Goal: Task Accomplishment & Management: Complete application form

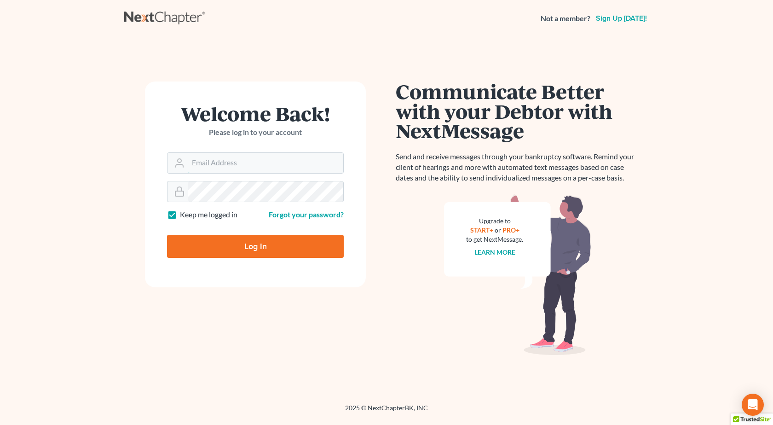
type input "[PERSON_NAME][EMAIL_ADDRESS][DOMAIN_NAME]"
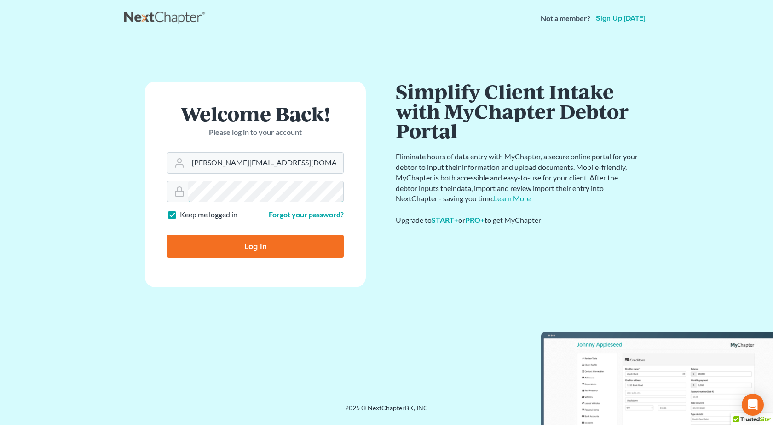
click at [167, 235] on input "Log In" at bounding box center [255, 246] width 177 height 23
type input "Thinking..."
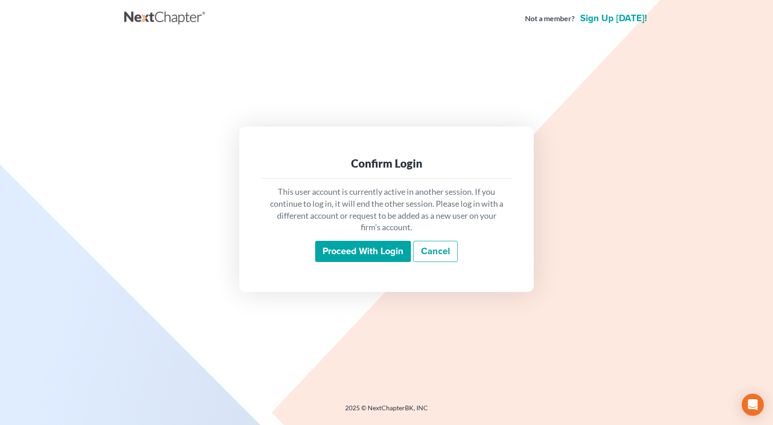
click at [331, 250] on input "Proceed with login" at bounding box center [363, 251] width 96 height 21
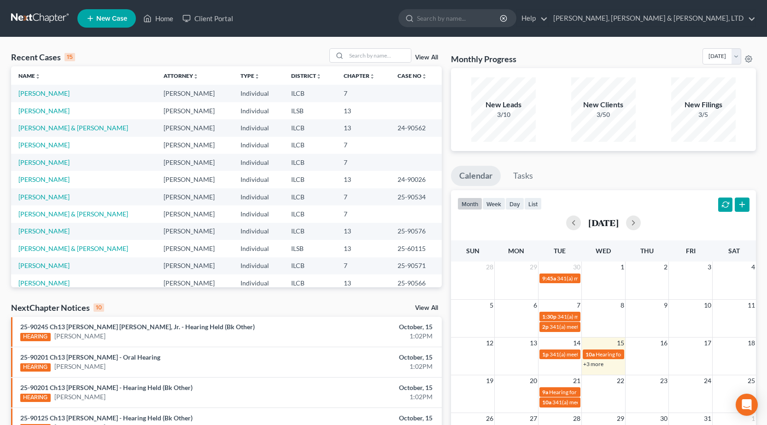
click at [123, 19] on span "New Case" at bounding box center [111, 18] width 31 height 7
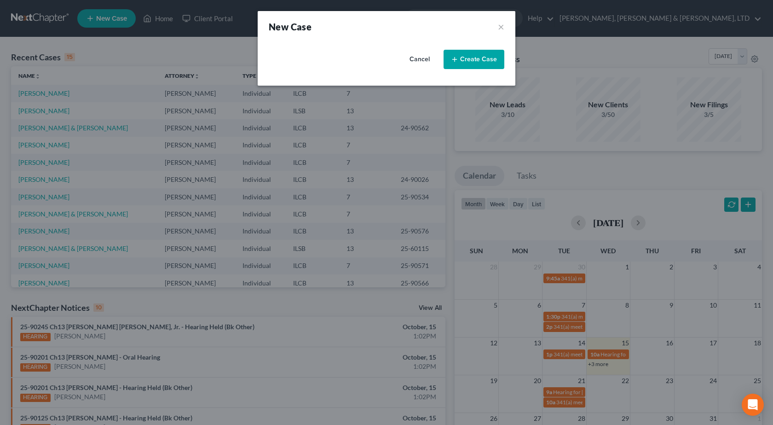
select select "24"
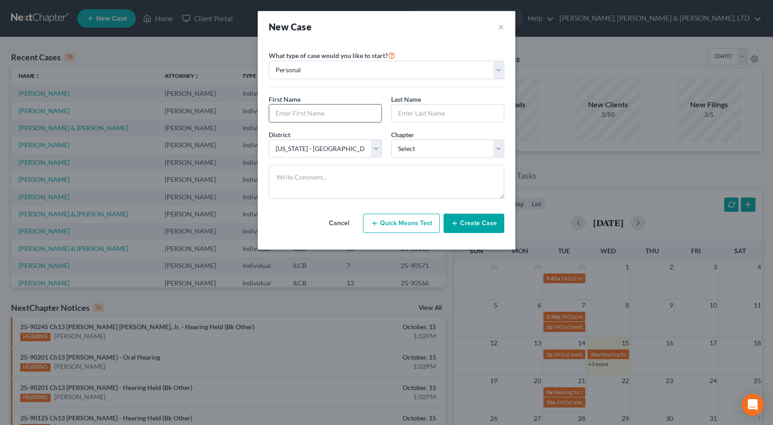
click at [327, 113] on input "text" at bounding box center [325, 113] width 112 height 17
type input "Brenda"
type input "Alvis"
click at [403, 144] on select "Select 7 11 12 13" at bounding box center [447, 148] width 113 height 18
select select "0"
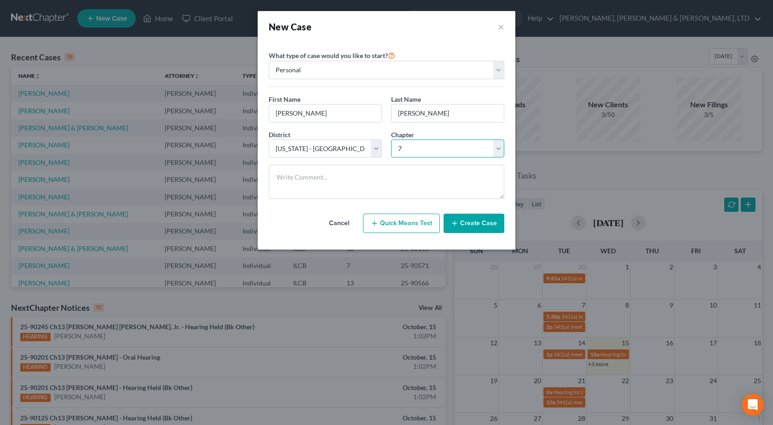
click at [391, 139] on select "Select 7 11 12 13" at bounding box center [447, 148] width 113 height 18
click at [478, 223] on button "Create Case" at bounding box center [474, 223] width 61 height 19
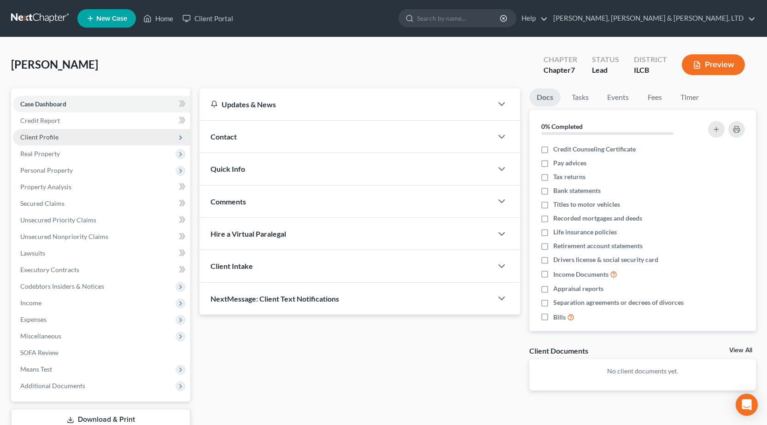
click at [71, 139] on span "Client Profile" at bounding box center [101, 137] width 177 height 17
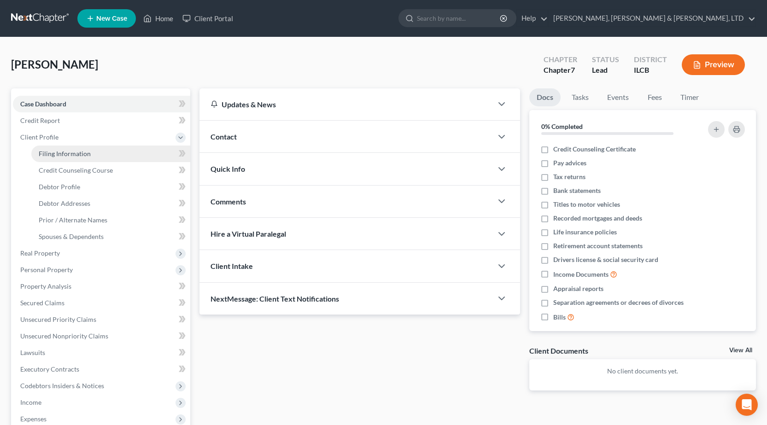
click at [96, 156] on link "Filing Information" at bounding box center [110, 153] width 159 height 17
select select "1"
select select "0"
select select "24"
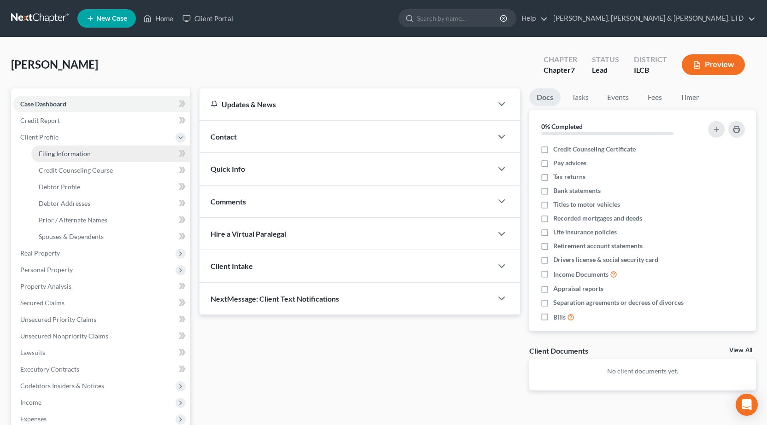
select select "0"
select select "14"
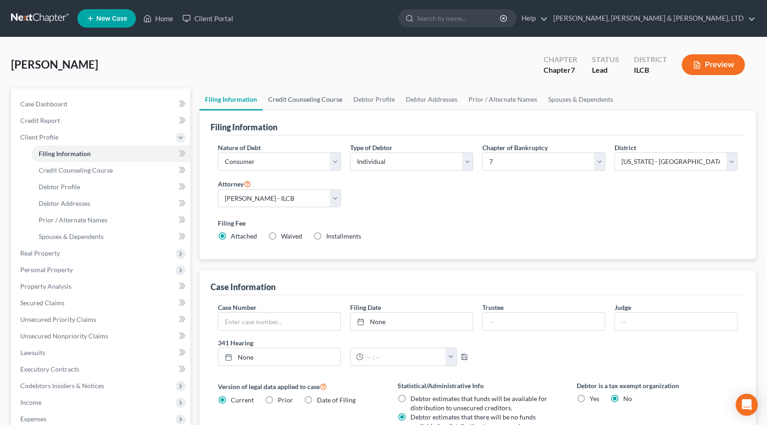
click at [320, 99] on link "Credit Counseling Course" at bounding box center [304, 99] width 85 height 22
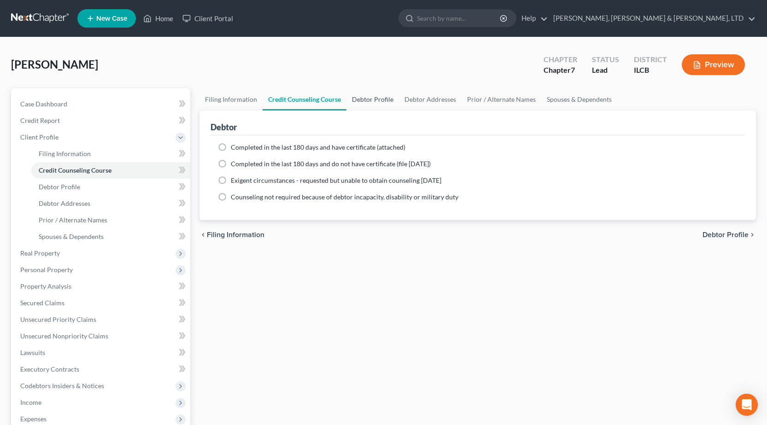
click at [369, 101] on link "Debtor Profile" at bounding box center [372, 99] width 52 height 22
select select "0"
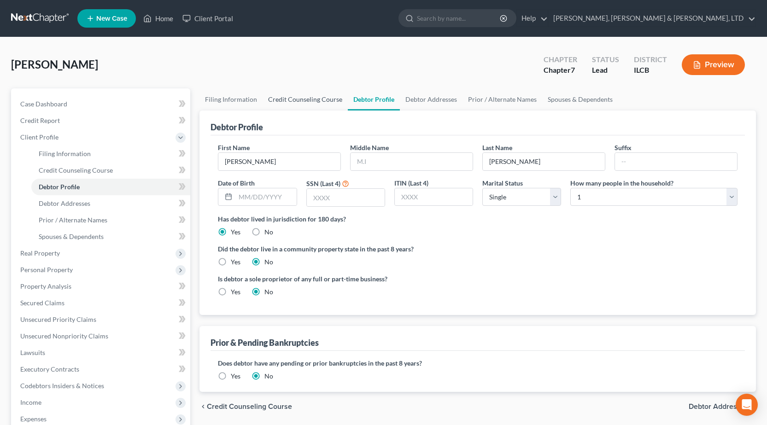
click at [304, 101] on link "Credit Counseling Course" at bounding box center [304, 99] width 85 height 22
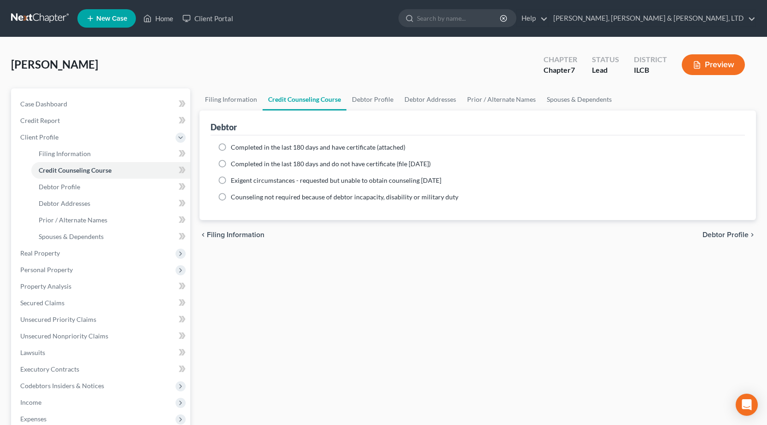
click at [232, 144] on span "Completed in the last 180 days and have certificate (attached)" at bounding box center [318, 147] width 174 height 8
click at [234, 144] on input "Completed in the last 180 days and have certificate (attached)" at bounding box center [237, 146] width 6 height 6
radio input "true"
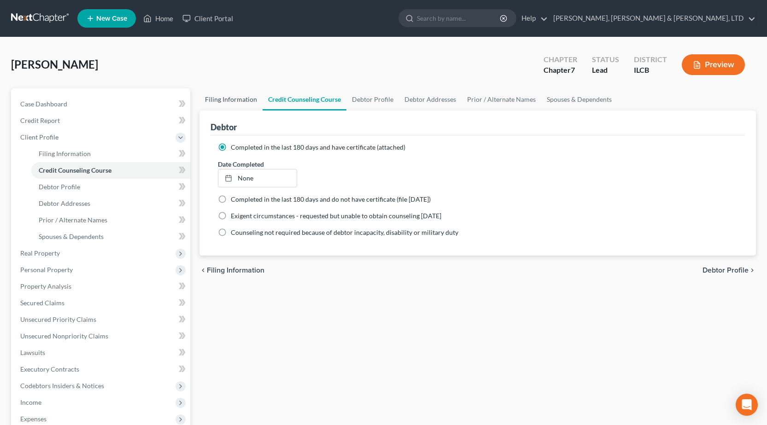
click at [237, 108] on link "Filing Information" at bounding box center [230, 99] width 63 height 22
select select "1"
select select "0"
select select "24"
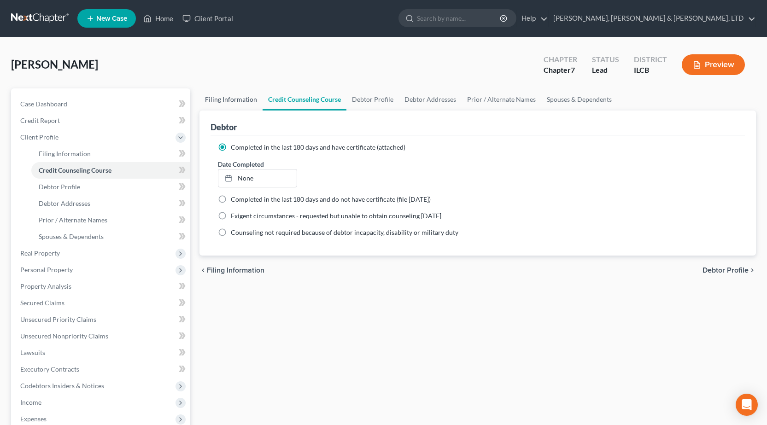
select select "0"
select select "14"
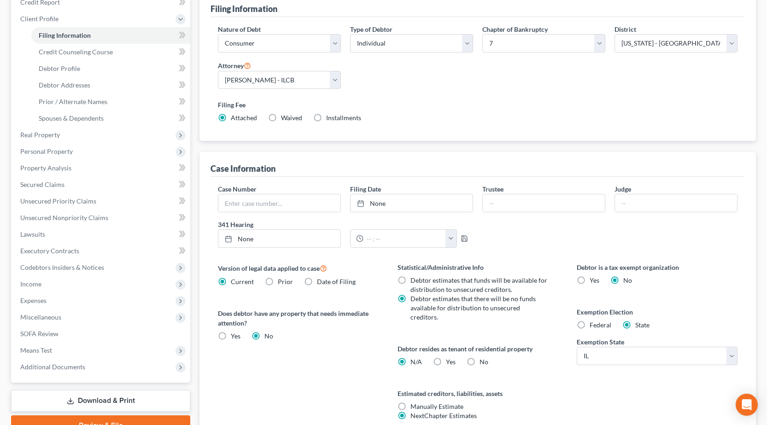
scroll to position [184, 0]
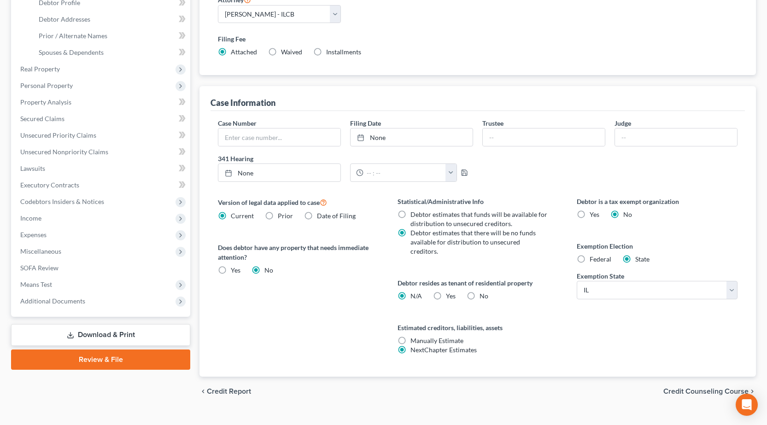
click at [479, 291] on label "No" at bounding box center [483, 295] width 9 height 9
click at [483, 291] on input "No" at bounding box center [486, 294] width 6 height 6
radio input "true"
radio input "false"
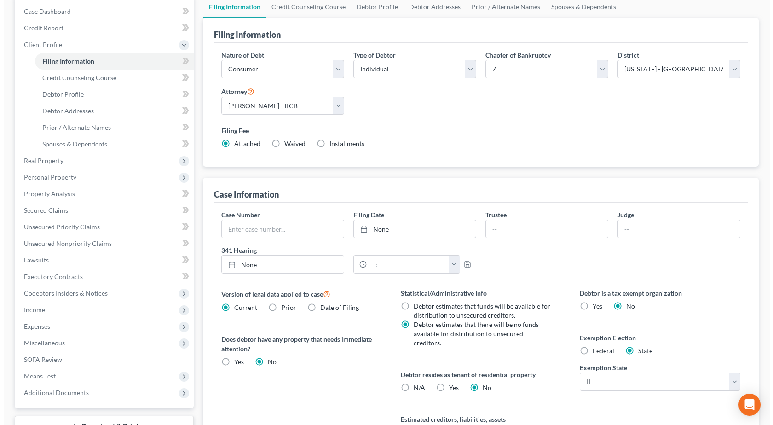
scroll to position [0, 0]
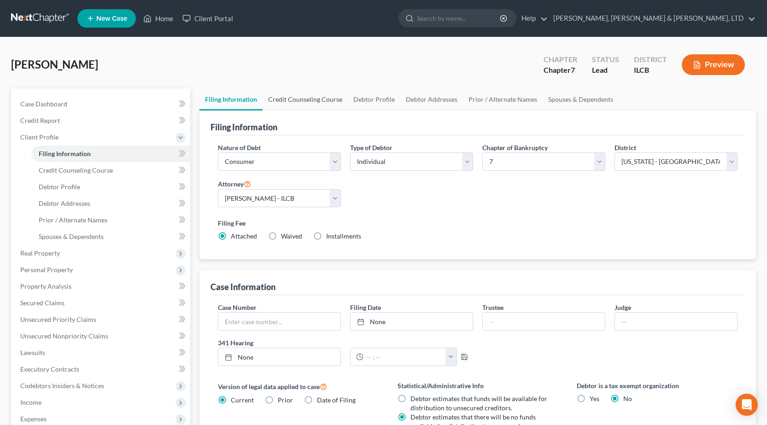
click at [308, 97] on link "Credit Counseling Course" at bounding box center [304, 99] width 85 height 22
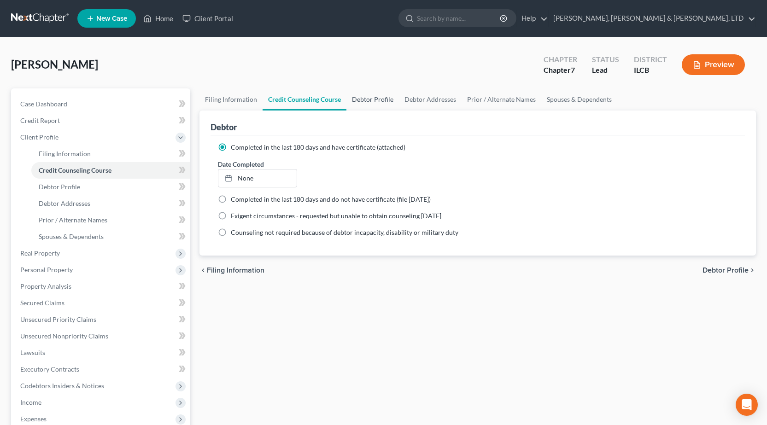
click at [378, 102] on link "Debtor Profile" at bounding box center [372, 99] width 52 height 22
select select "0"
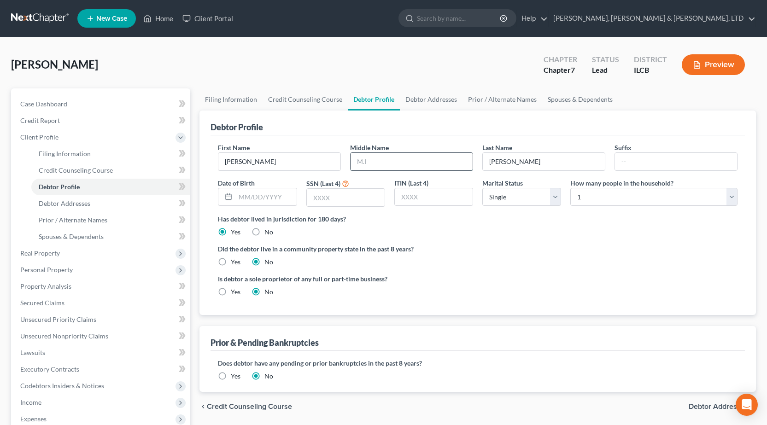
click at [454, 163] on input "text" at bounding box center [411, 161] width 122 height 17
type input "Marie"
click at [350, 205] on input "text" at bounding box center [346, 197] width 78 height 17
type input "1758"
click at [510, 235] on div "Has debtor lived in jurisdiction for 180 days? Yes No Debtor must reside in jur…" at bounding box center [477, 225] width 519 height 23
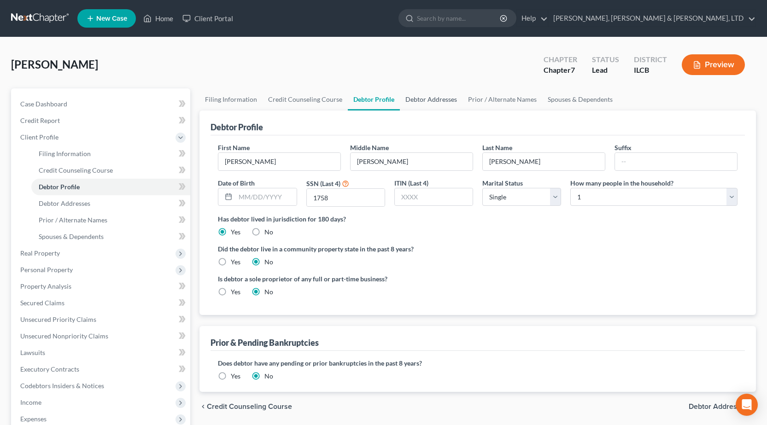
click at [440, 95] on link "Debtor Addresses" at bounding box center [431, 99] width 63 height 22
select select "0"
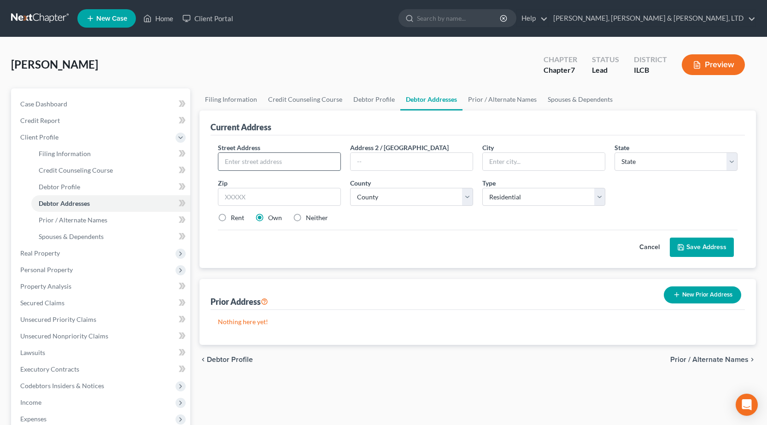
click at [280, 157] on input "text" at bounding box center [279, 161] width 122 height 17
type input "820 N 20th"
type input "Mattoon"
select select "14"
type input "61938"
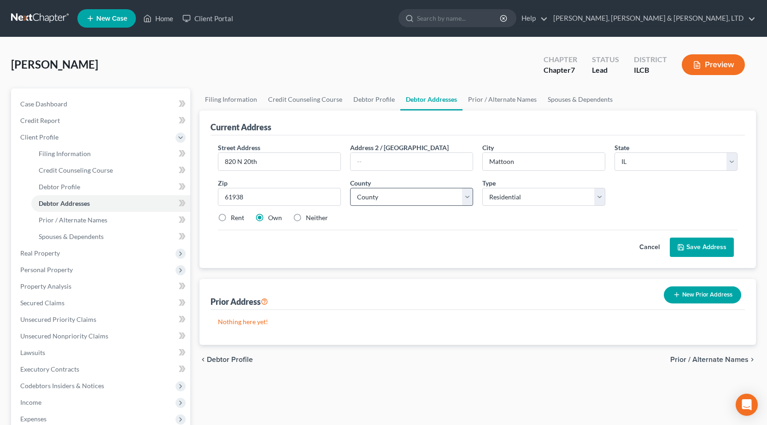
drag, startPoint x: 384, startPoint y: 206, endPoint x: 379, endPoint y: 199, distance: 9.2
click at [384, 206] on div "Street Address * 820 N 20th Address 2 / PO Box City * Mattoon State * State AL …" at bounding box center [477, 186] width 529 height 87
click at [379, 198] on select "County Adams County Alexander County Bond County Boone County Brown County Bure…" at bounding box center [411, 197] width 123 height 18
select select "14"
click at [350, 188] on select "County Adams County Alexander County Bond County Boone County Brown County Bure…" at bounding box center [411, 197] width 123 height 18
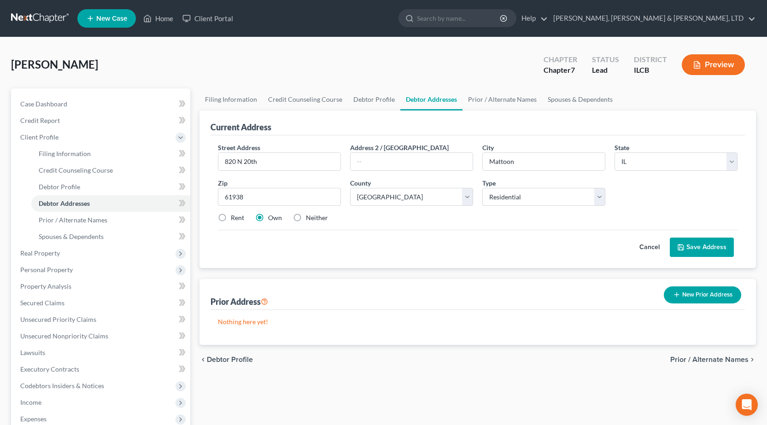
click at [501, 230] on div "Cancel Save Address" at bounding box center [477, 243] width 519 height 27
click at [683, 246] on icon at bounding box center [681, 247] width 6 height 6
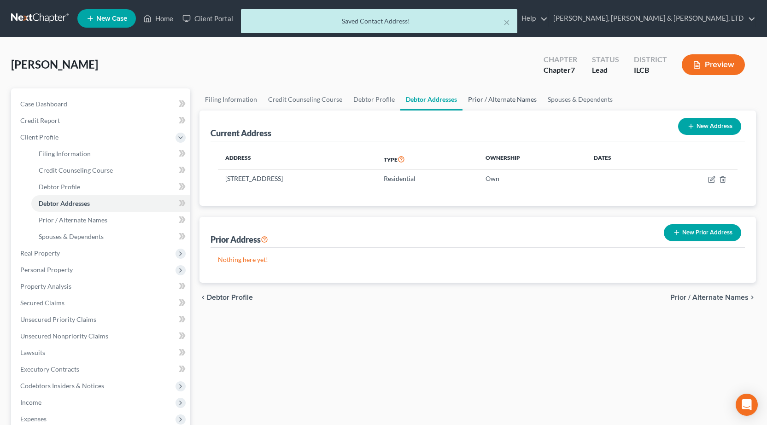
click at [500, 103] on link "Prior / Alternate Names" at bounding box center [502, 99] width 80 height 22
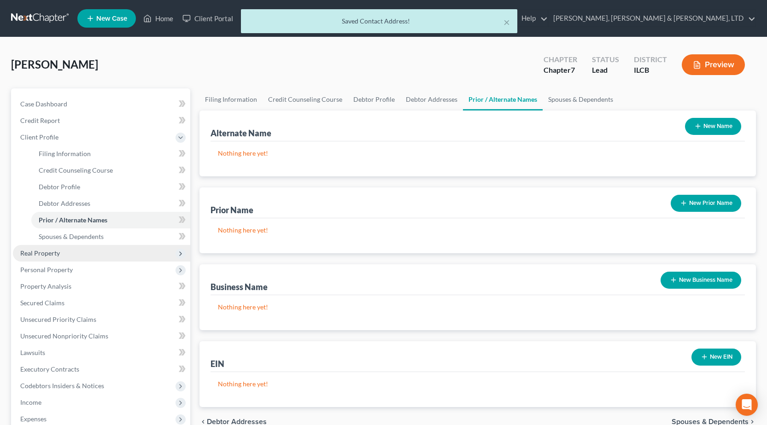
click at [98, 252] on span "Real Property" at bounding box center [101, 253] width 177 height 17
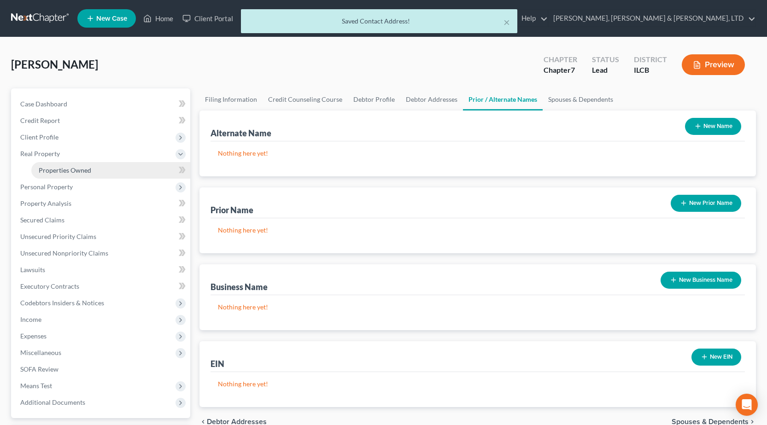
click at [64, 173] on span "Properties Owned" at bounding box center [65, 170] width 52 height 8
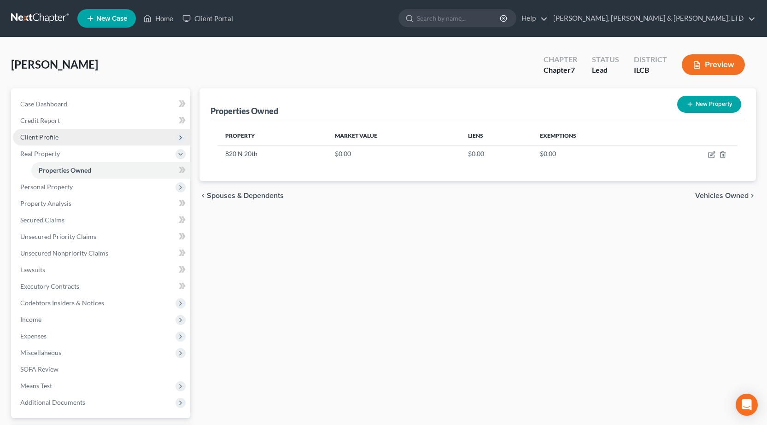
click at [58, 134] on span "Client Profile" at bounding box center [101, 137] width 177 height 17
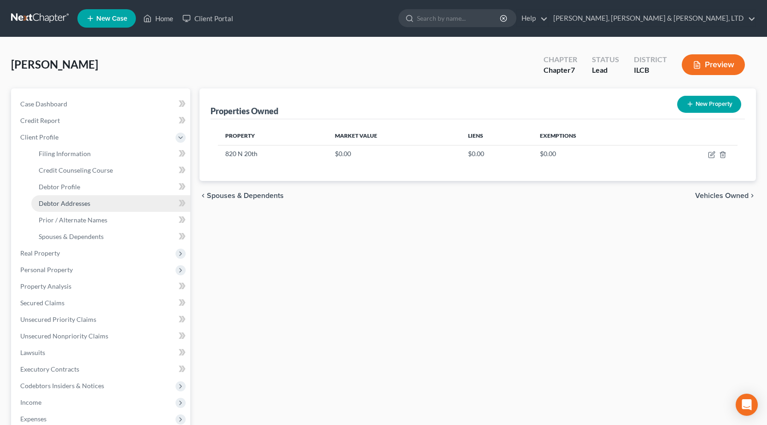
click at [83, 202] on span "Debtor Addresses" at bounding box center [65, 203] width 52 height 8
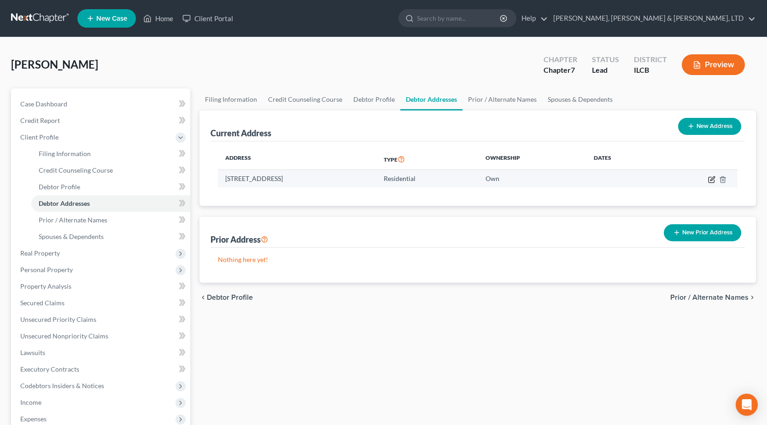
click at [714, 179] on icon "button" at bounding box center [711, 179] width 7 height 7
select select "14"
select select "0"
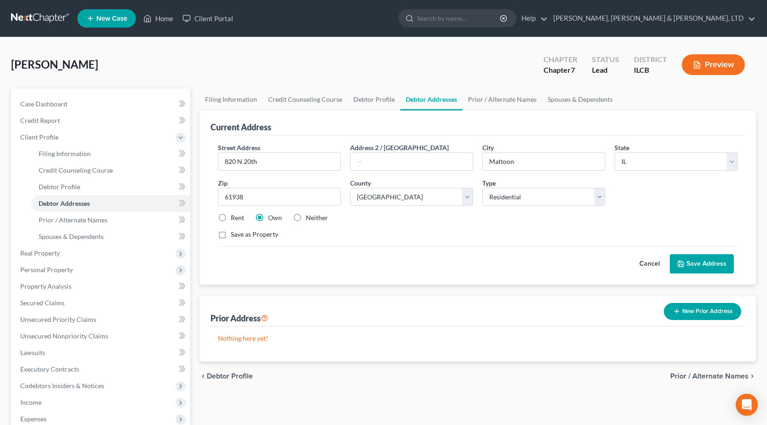
click at [306, 217] on label "Neither" at bounding box center [317, 217] width 22 height 9
click at [309, 217] on input "Neither" at bounding box center [312, 216] width 6 height 6
radio input "true"
click at [674, 262] on button "Save Address" at bounding box center [701, 263] width 64 height 19
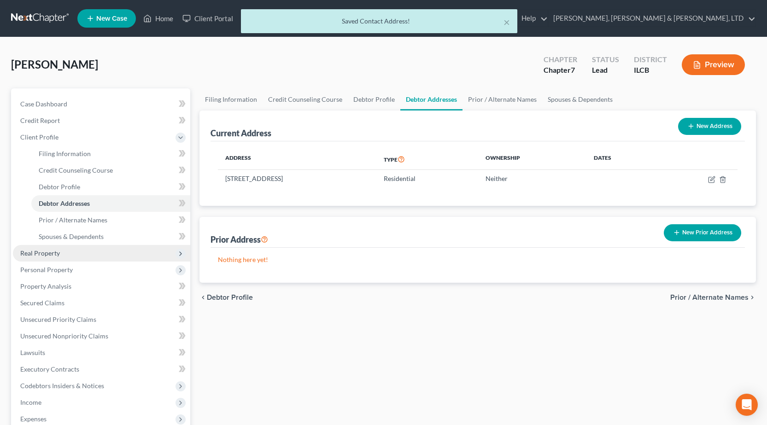
click at [67, 257] on span "Real Property" at bounding box center [101, 253] width 177 height 17
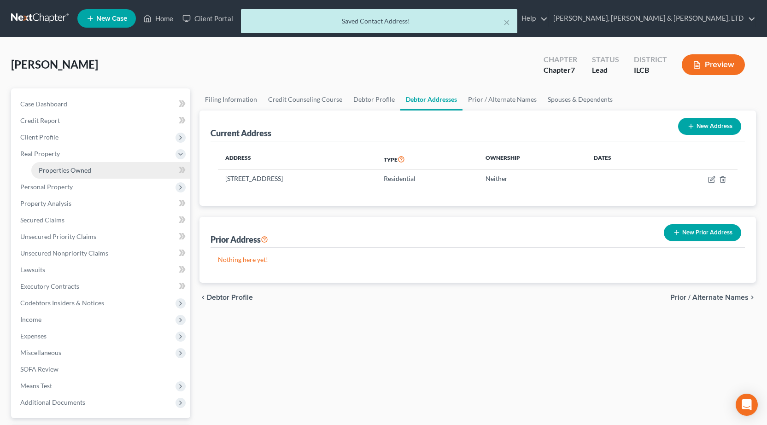
click at [79, 172] on span "Properties Owned" at bounding box center [65, 170] width 52 height 8
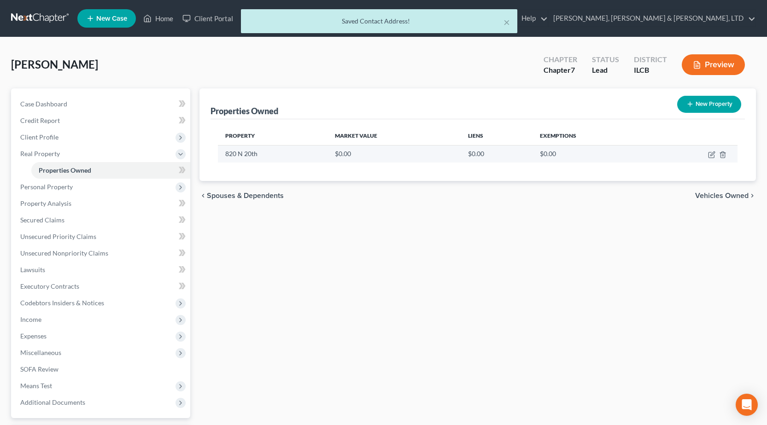
click at [726, 154] on td at bounding box center [694, 153] width 86 height 17
click at [726, 157] on icon "button" at bounding box center [722, 154] width 7 height 7
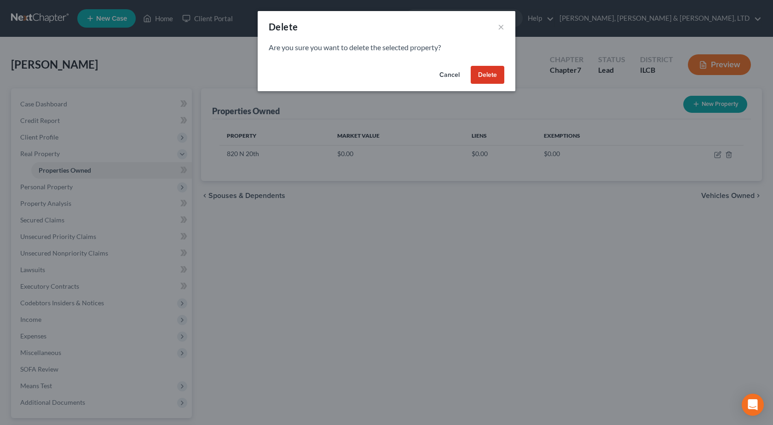
click at [485, 78] on button "Delete" at bounding box center [488, 75] width 34 height 18
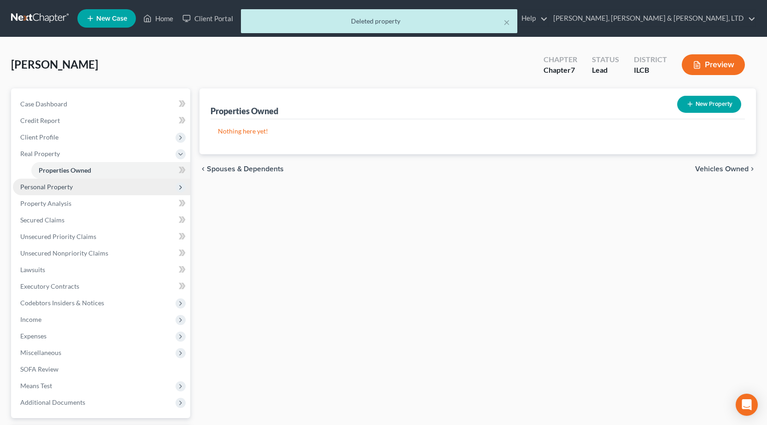
click at [58, 186] on span "Personal Property" at bounding box center [46, 187] width 52 height 8
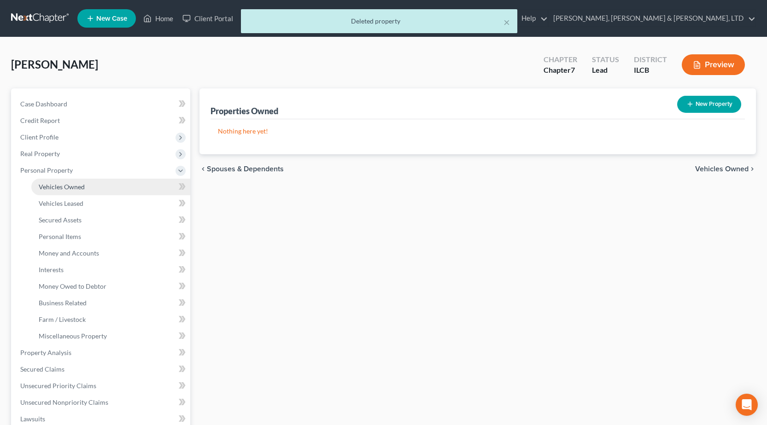
click at [69, 190] on span "Vehicles Owned" at bounding box center [62, 187] width 46 height 8
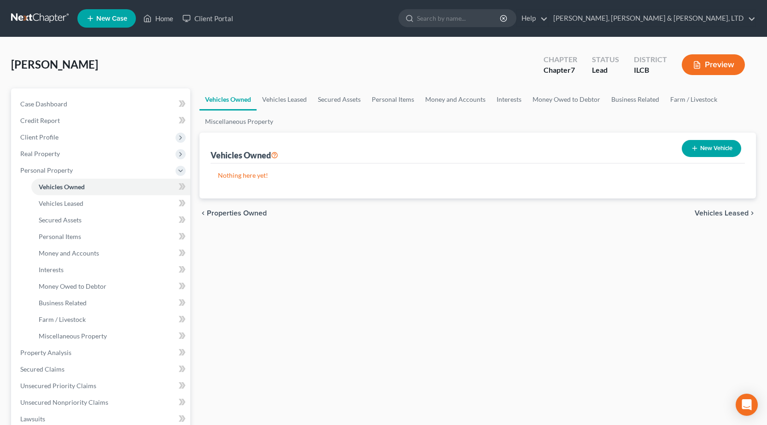
click at [713, 144] on button "New Vehicle" at bounding box center [710, 148] width 59 height 17
select select "0"
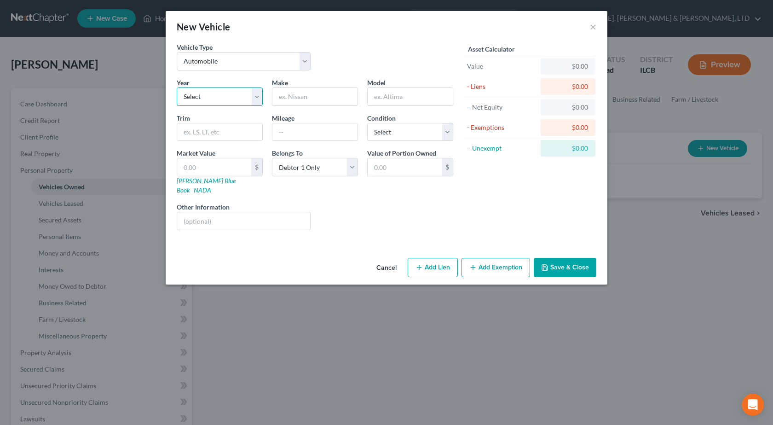
click at [257, 103] on select "Select 2026 2025 2024 2023 2022 2021 2020 2019 2018 2017 2016 2015 2014 2013 20…" at bounding box center [220, 96] width 86 height 18
select select "31"
click at [177, 87] on select "Select 2026 2025 2024 2023 2022 2021 2020 2019 2018 2017 2016 2015 2014 2013 20…" at bounding box center [220, 96] width 86 height 18
click at [302, 100] on input "text" at bounding box center [315, 96] width 85 height 17
type input "Ford"
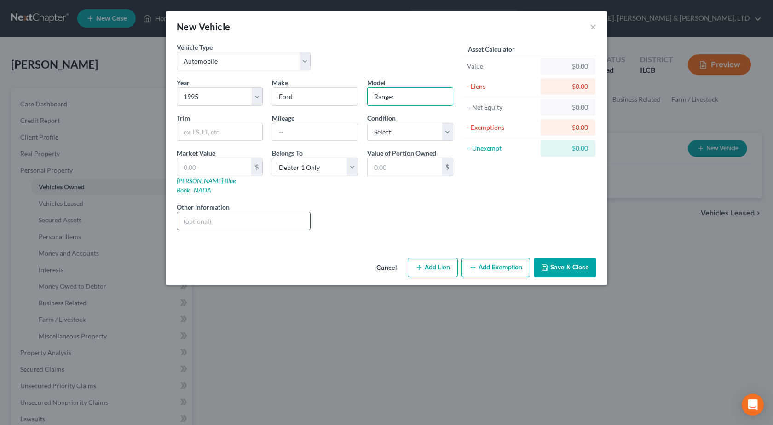
type input "Ranger"
click at [264, 214] on input "text" at bounding box center [243, 220] width 133 height 17
type input "Lifters Bent, Doesn't Run"
click at [238, 170] on input "text" at bounding box center [214, 166] width 74 height 17
type input "5"
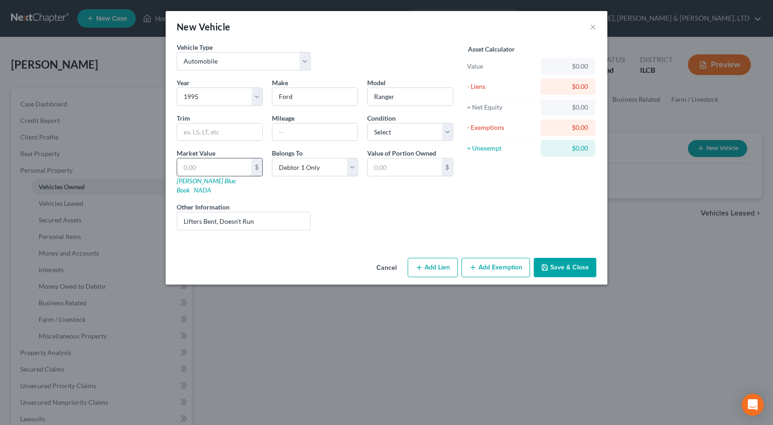
type input "5.00"
type input "50"
type input "50.00"
type input "500"
type input "500.00"
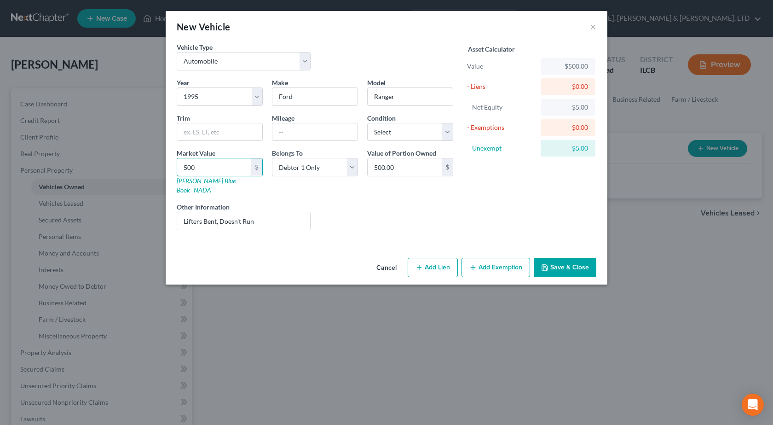
type input "500"
drag, startPoint x: 492, startPoint y: 217, endPoint x: 488, endPoint y: 214, distance: 5.2
click at [491, 216] on div "Asset Calculator Value $500.00 - Liens $0.00 = Net Equity $5.00 - Exemptions $0…" at bounding box center [529, 139] width 143 height 195
click at [267, 212] on input "Lifters Bent, Doesn't Run" at bounding box center [243, 220] width 133 height 17
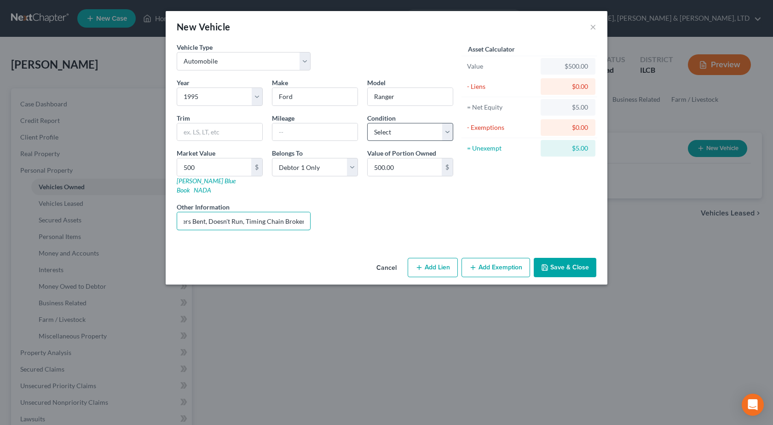
type input "Lifters Bent, Doesn't Run, Timing Chain Broken"
click at [399, 139] on select "Select Excellent Very Good Good Fair Poor" at bounding box center [410, 132] width 86 height 18
select select "4"
click at [367, 123] on select "Select Excellent Very Good Good Fair Poor" at bounding box center [410, 132] width 86 height 18
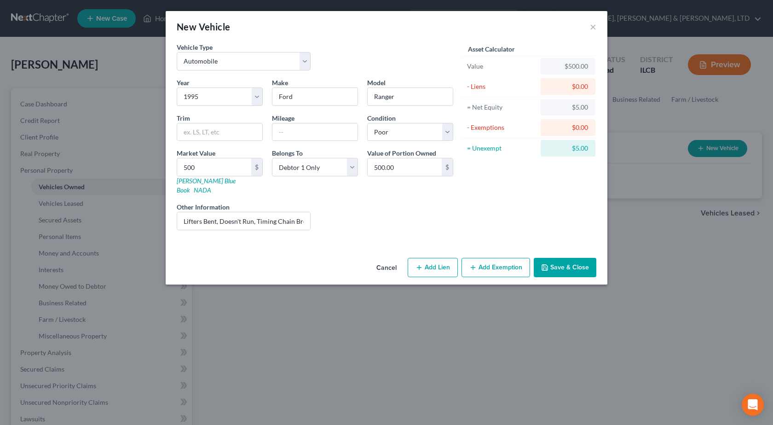
click at [569, 259] on button "Save & Close" at bounding box center [565, 267] width 63 height 19
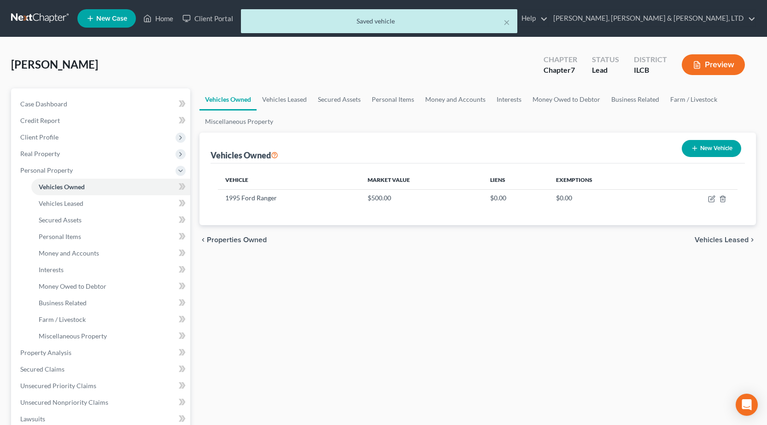
click at [700, 151] on button "New Vehicle" at bounding box center [710, 148] width 59 height 17
select select "0"
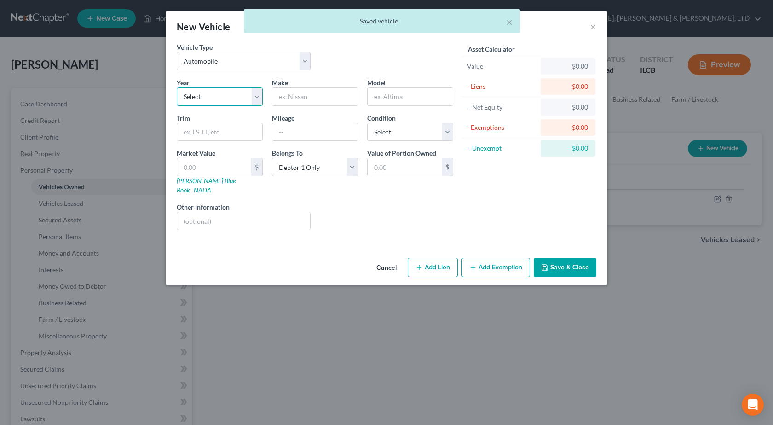
click at [200, 97] on select "Select 2026 2025 2024 2023 2022 2021 2020 2019 2018 2017 2016 2015 2014 2013 20…" at bounding box center [220, 96] width 86 height 18
select select "22"
click at [177, 87] on select "Select 2026 2025 2024 2023 2022 2021 2020 2019 2018 2017 2016 2015 2014 2013 20…" at bounding box center [220, 96] width 86 height 18
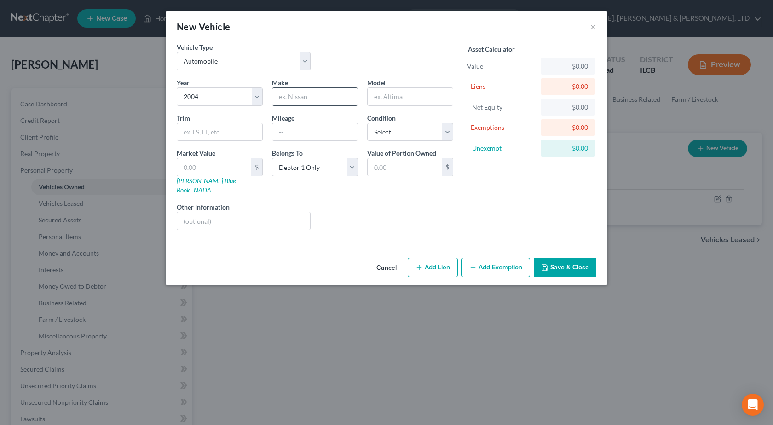
click at [320, 99] on input "text" at bounding box center [315, 96] width 85 height 17
type input "GMC"
type input "Yukon"
click at [223, 215] on input "text" at bounding box center [243, 220] width 133 height 17
type input "Oil pan and radiator penetrated"
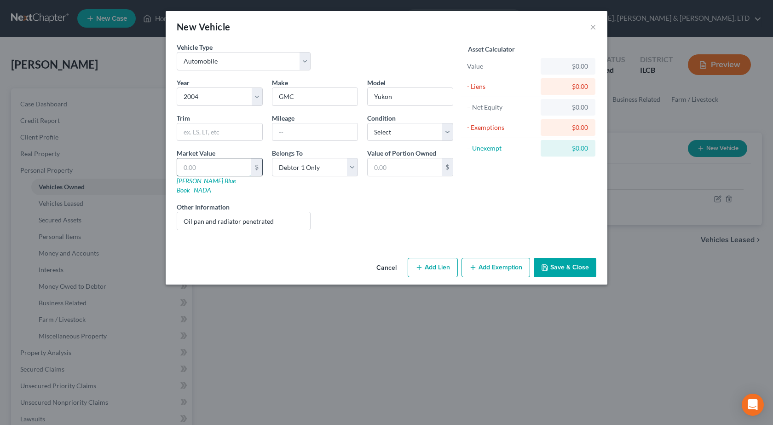
click at [217, 164] on input "text" at bounding box center [214, 166] width 74 height 17
type input "5"
type input "5.00"
type input "50"
type input "50.00"
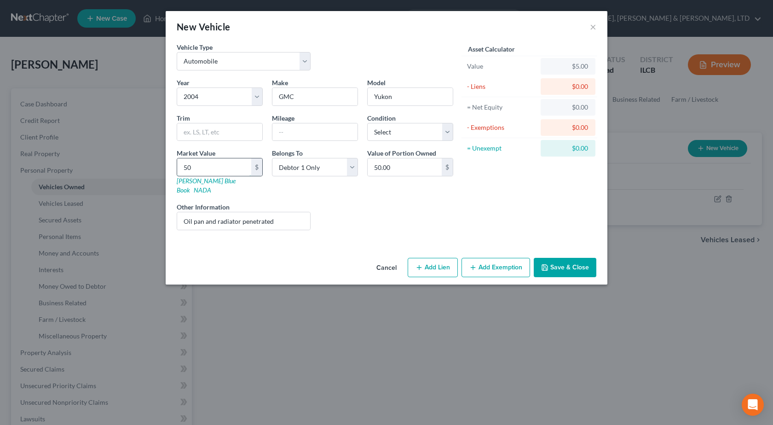
type input "500"
type input "500.00"
type input "500"
click at [389, 125] on select "Select Excellent Very Good Good Fair Poor" at bounding box center [410, 132] width 86 height 18
select select "4"
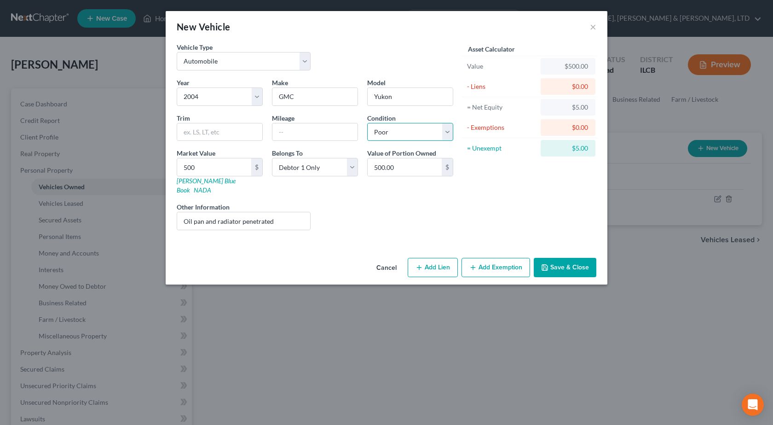
click at [367, 123] on select "Select Excellent Very Good Good Fair Poor" at bounding box center [410, 132] width 86 height 18
click at [577, 262] on button "Save & Close" at bounding box center [565, 267] width 63 height 19
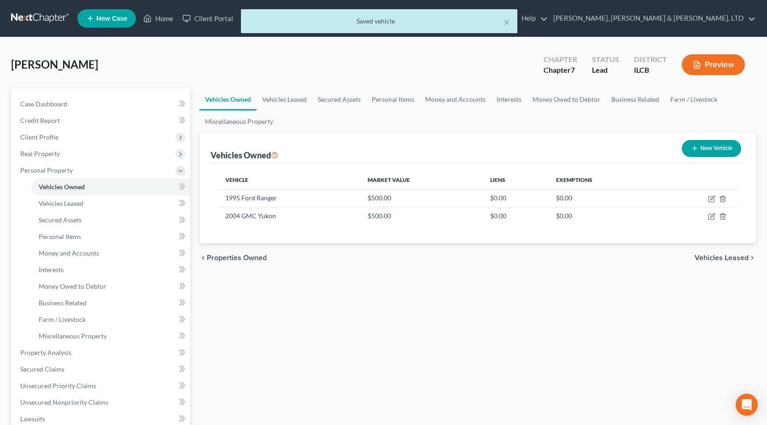
click at [701, 154] on button "New Vehicle" at bounding box center [710, 148] width 59 height 17
select select "0"
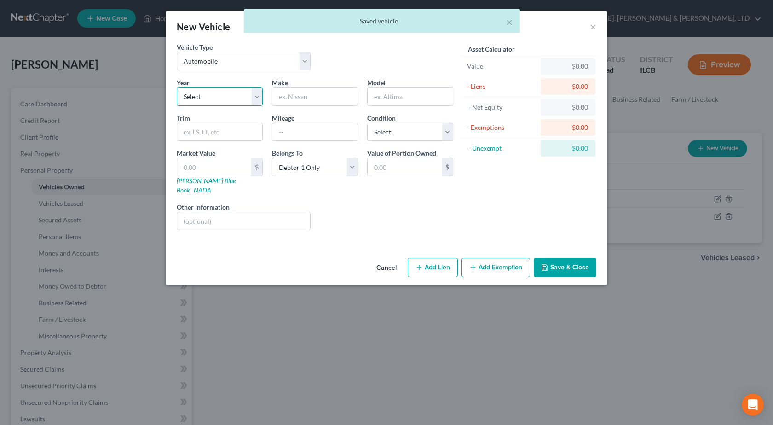
click at [219, 90] on select "Select 2026 2025 2024 2023 2022 2021 2020 2019 2018 2017 2016 2015 2014 2013 20…" at bounding box center [220, 96] width 86 height 18
select select "14"
click at [177, 87] on select "Select 2026 2025 2024 2023 2022 2021 2020 2019 2018 2017 2016 2015 2014 2013 20…" at bounding box center [220, 96] width 86 height 18
click at [300, 97] on input "text" at bounding box center [315, 96] width 85 height 17
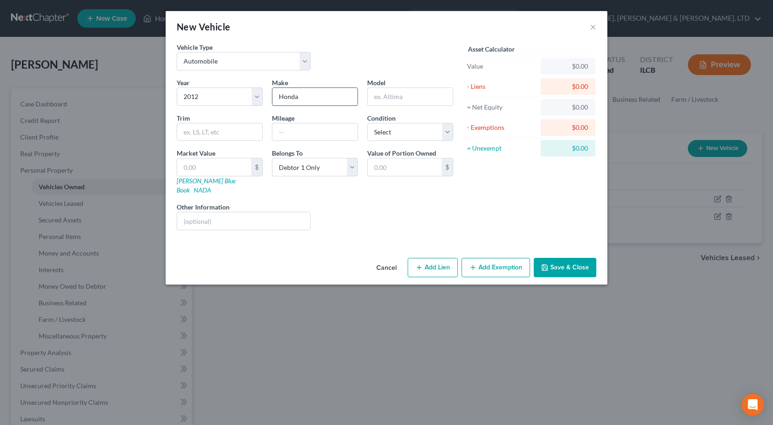
type input "Honda"
type input "Odyssey"
click at [226, 212] on input "text" at bounding box center [243, 220] width 133 height 17
type input "Junk Title, Flooded in FL, fuel pump not functioning, interior moldy"
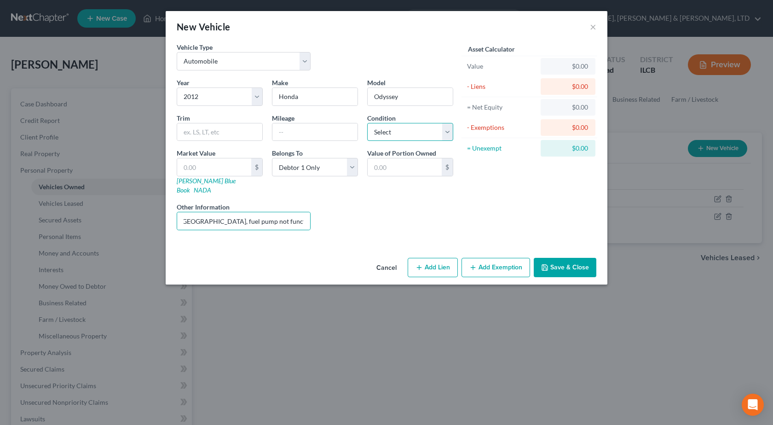
click at [394, 131] on select "Select Excellent Very Good Good Fair Poor" at bounding box center [410, 132] width 86 height 18
select select "4"
click at [367, 123] on select "Select Excellent Very Good Good Fair Poor" at bounding box center [410, 132] width 86 height 18
click at [241, 165] on input "text" at bounding box center [214, 166] width 74 height 17
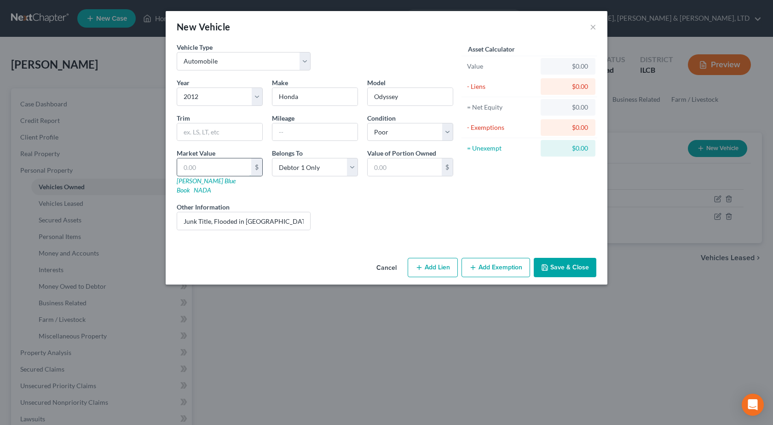
type input "5"
type input "5.00"
type input "50"
type input "50.00"
type input "500"
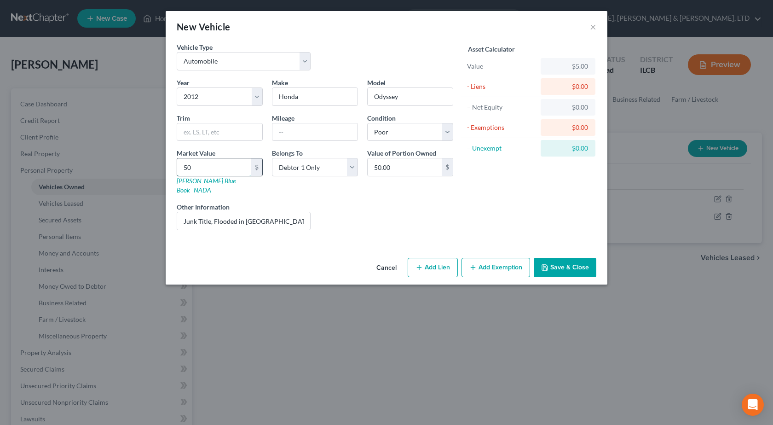
type input "500.00"
type input "500"
click at [567, 264] on button "Save & Close" at bounding box center [565, 267] width 63 height 19
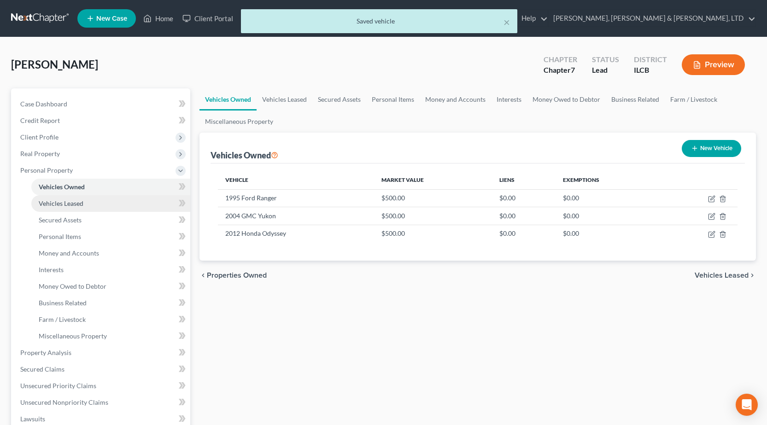
click at [89, 203] on link "Vehicles Leased" at bounding box center [110, 203] width 159 height 17
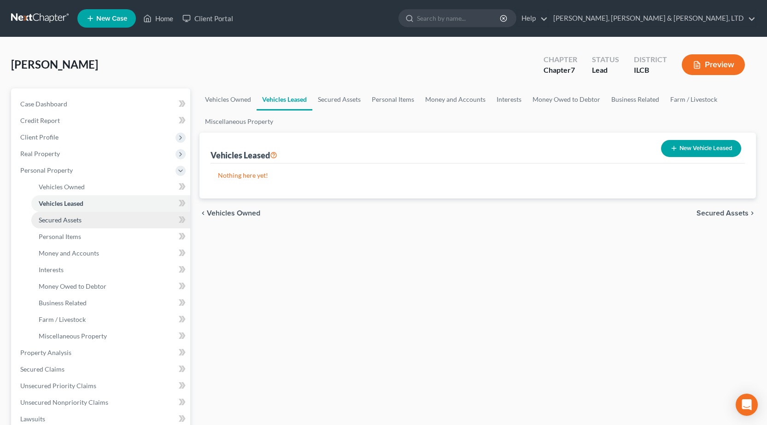
click at [106, 223] on link "Secured Assets" at bounding box center [110, 220] width 159 height 17
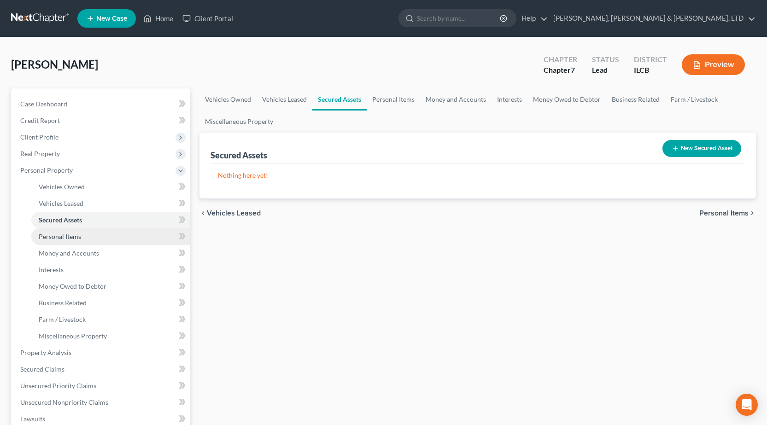
click at [91, 238] on link "Personal Items" at bounding box center [110, 236] width 159 height 17
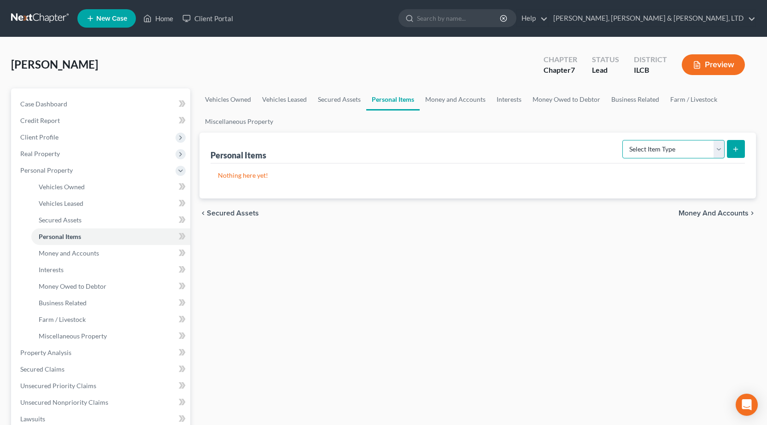
click at [641, 154] on select "Select Item Type Clothing Collectibles Of Value Electronics Firearms Household …" at bounding box center [673, 149] width 102 height 18
select select "clothing"
click at [623, 140] on select "Select Item Type Clothing Collectibles Of Value Electronics Firearms Household …" at bounding box center [673, 149] width 102 height 18
click at [732, 152] on icon "submit" at bounding box center [735, 148] width 7 height 7
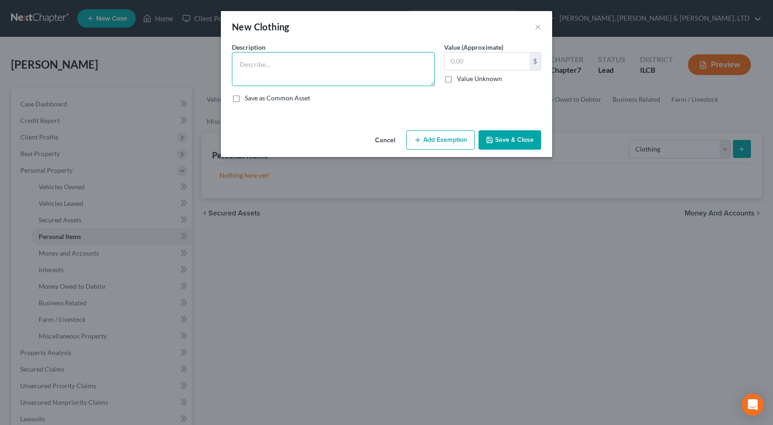
drag, startPoint x: 251, startPoint y: 70, endPoint x: 229, endPoint y: 54, distance: 26.7
click at [251, 69] on textarea at bounding box center [333, 69] width 203 height 34
type textarea "General Clothing"
type input "250"
click at [418, 134] on button "Add Exemption" at bounding box center [441, 139] width 69 height 19
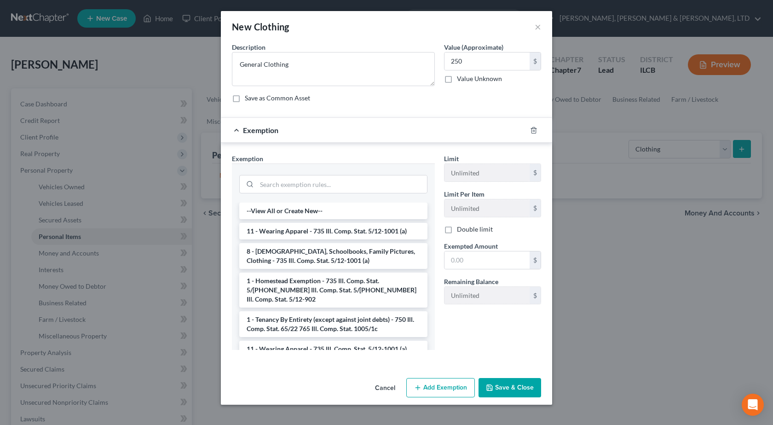
click at [302, 342] on li "11 - Wearing Apparel - 735 Ill. Comp. Stat. 5/12-1001 (a)" at bounding box center [333, 349] width 188 height 17
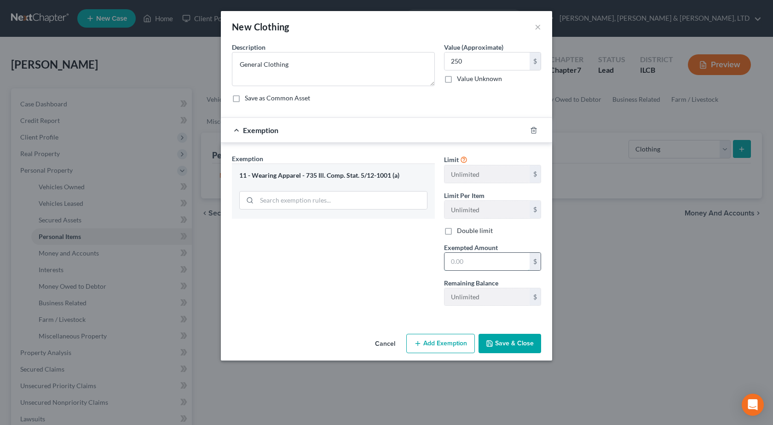
click at [469, 257] on input "text" at bounding box center [487, 261] width 85 height 17
type input "250"
click at [499, 346] on button "Save & Close" at bounding box center [510, 343] width 63 height 19
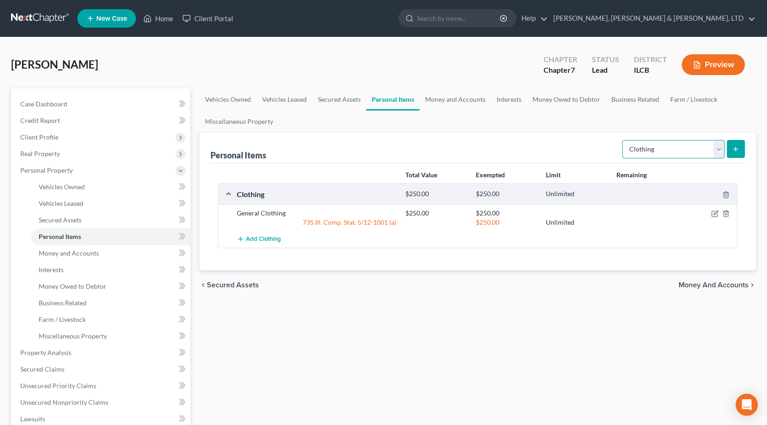
click at [668, 152] on select "Select Item Type Clothing Collectibles Of Value Electronics Firearms Household …" at bounding box center [673, 149] width 102 height 18
select select "electronics"
click at [623, 140] on select "Select Item Type Clothing Collectibles Of Value Electronics Firearms Household …" at bounding box center [673, 149] width 102 height 18
click at [733, 154] on button "submit" at bounding box center [735, 149] width 18 height 18
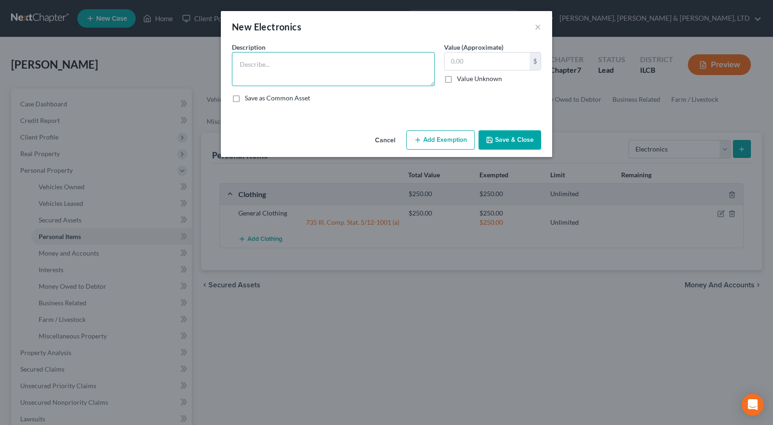
click at [266, 54] on textarea at bounding box center [333, 69] width 203 height 34
type textarea "(2) TVs, Tablet, Cell Phone"
click at [459, 62] on input "text" at bounding box center [487, 60] width 85 height 17
type input "4"
type input "500"
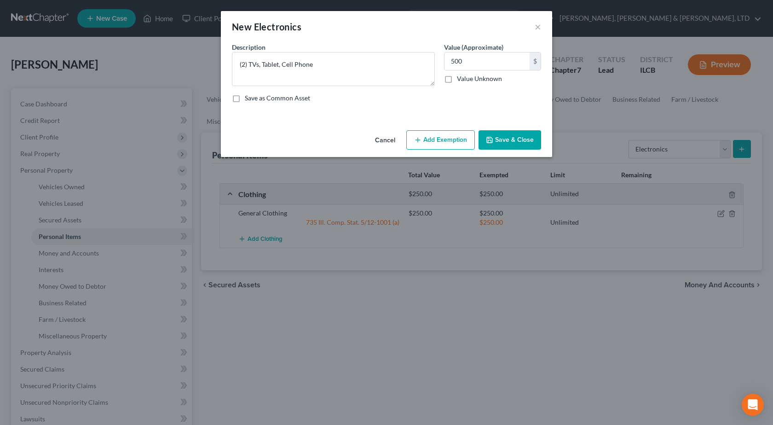
click at [444, 139] on button "Add Exemption" at bounding box center [441, 139] width 69 height 19
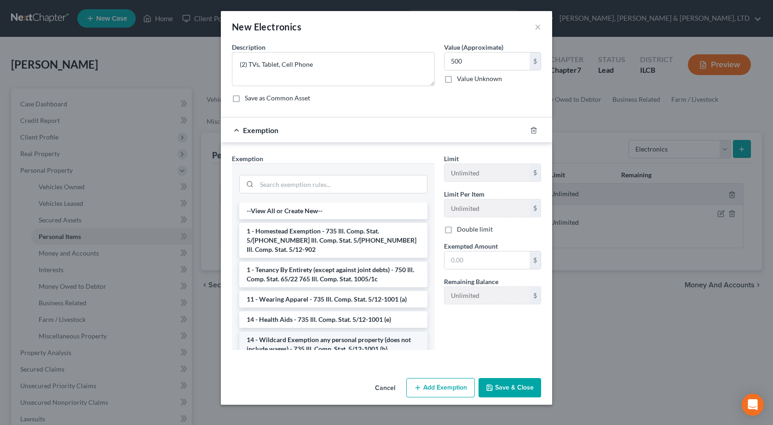
click at [292, 335] on li "14 - Wildcard Exemption any personal property (does not include wages) - 735 Il…" at bounding box center [333, 344] width 188 height 26
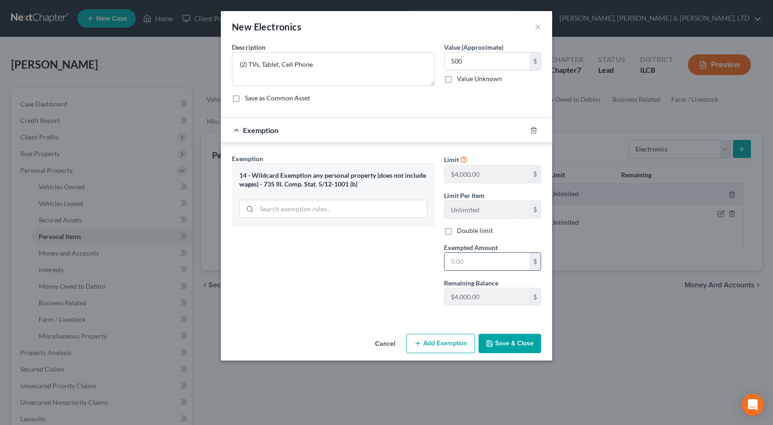
click at [473, 264] on input "text" at bounding box center [487, 261] width 85 height 17
type input "500"
drag, startPoint x: 522, startPoint y: 350, endPoint x: 524, endPoint y: 346, distance: 5.1
click at [522, 350] on button "Save & Close" at bounding box center [510, 343] width 63 height 19
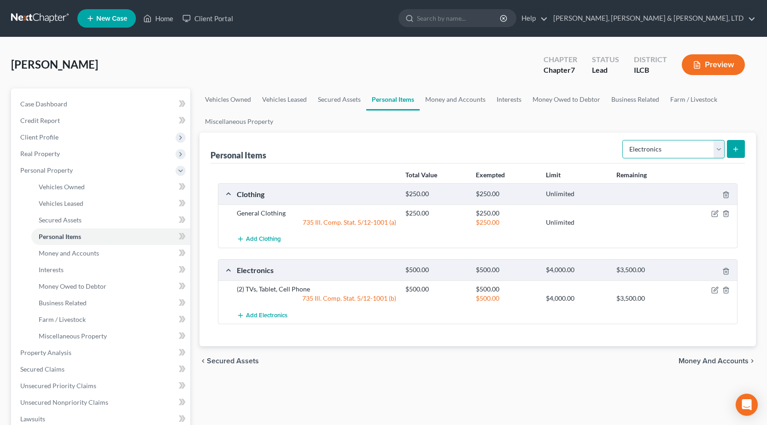
click at [666, 153] on select "Select Item Type Clothing Collectibles Of Value Electronics Firearms Household …" at bounding box center [673, 149] width 102 height 18
select select "household_goods"
click at [623, 140] on select "Select Item Type Clothing Collectibles Of Value Electronics Firearms Household …" at bounding box center [673, 149] width 102 height 18
click at [732, 144] on button "submit" at bounding box center [735, 149] width 18 height 18
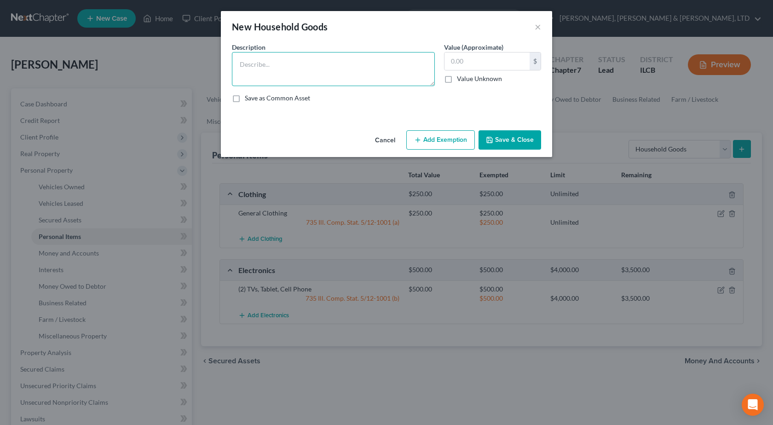
drag, startPoint x: 303, startPoint y: 71, endPoint x: 298, endPoint y: 70, distance: 5.1
click at [303, 71] on textarea at bounding box center [333, 69] width 203 height 34
click at [346, 76] on textarea "Bed, Night stand, Dresser, Loveseat, Recliner, (2) End Tables, TV stand, Kitche…" at bounding box center [333, 69] width 203 height 34
type textarea "Bed, Night stand, Dresser, Loveseat, Recliner, (2) End Tables, TV stand, Kitche…"
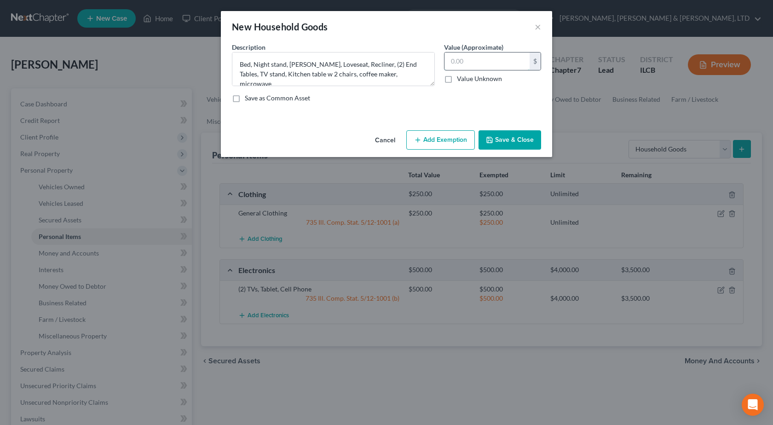
click at [476, 57] on input "text" at bounding box center [487, 60] width 85 height 17
type input "800"
click at [442, 135] on button "Add Exemption" at bounding box center [441, 139] width 69 height 19
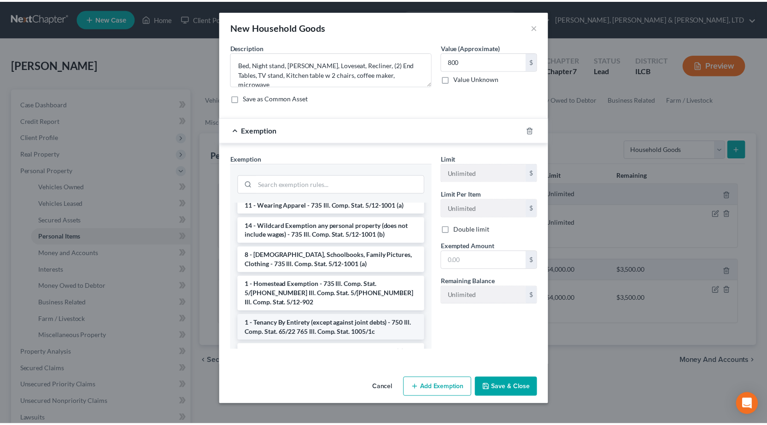
scroll to position [46, 0]
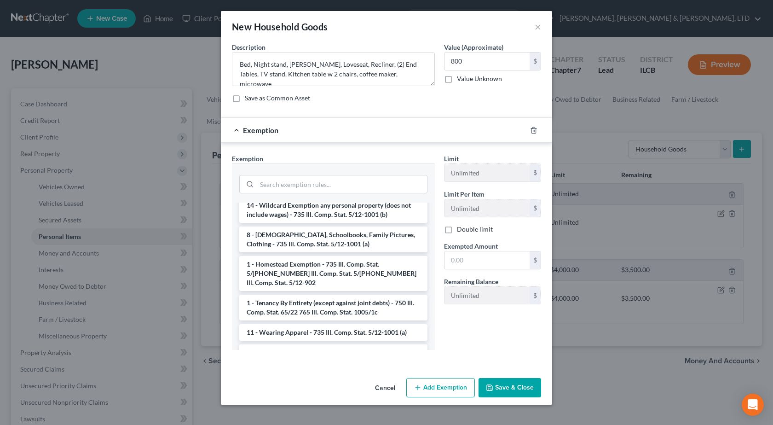
click at [276, 202] on div at bounding box center [333, 182] width 203 height 39
click at [334, 204] on li "14 - Wildcard Exemption any personal property (does not include wages) - 735 Il…" at bounding box center [333, 210] width 188 height 26
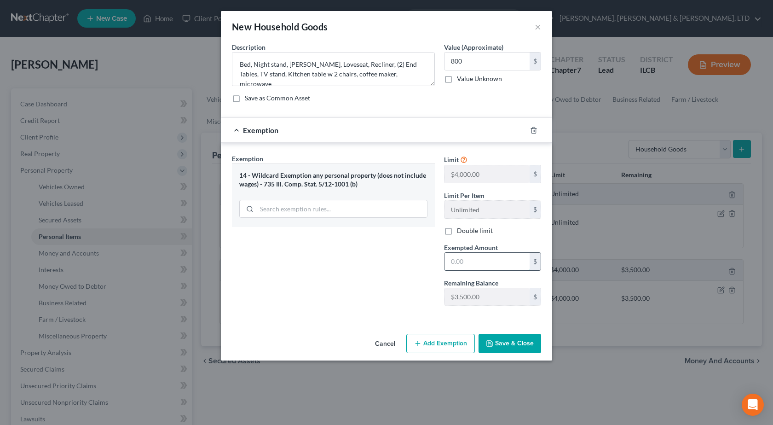
click at [494, 266] on input "text" at bounding box center [487, 261] width 85 height 17
type input "800"
click at [519, 333] on div "Cancel Add Exemption Save & Close" at bounding box center [386, 345] width 331 height 30
click at [518, 342] on button "Save & Close" at bounding box center [510, 343] width 63 height 19
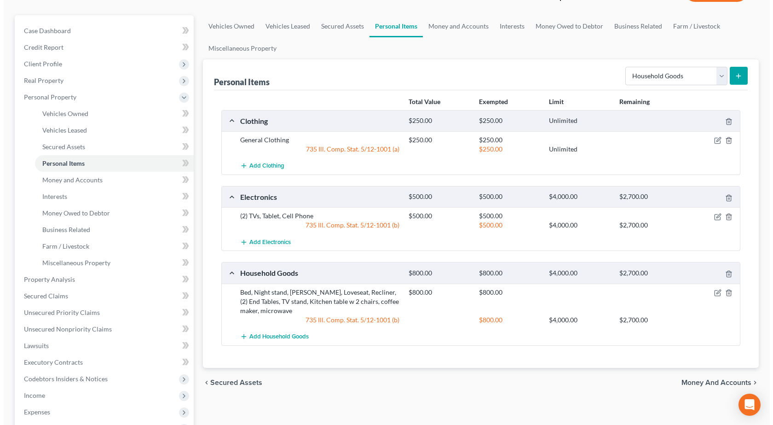
scroll to position [0, 0]
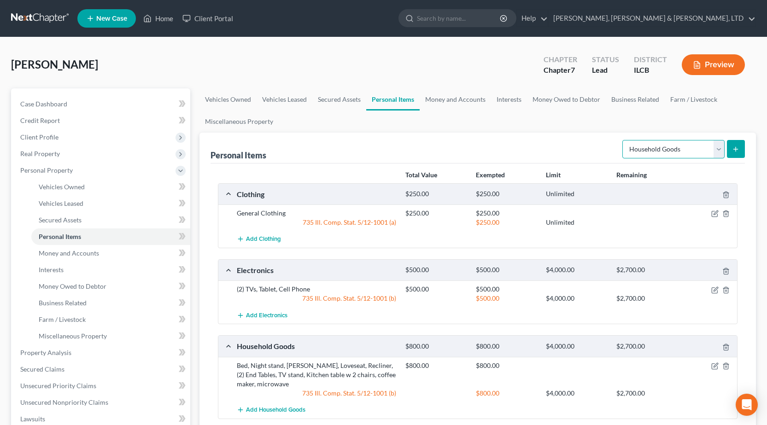
click at [654, 151] on select "Select Item Type Clothing Collectibles Of Value Electronics Firearms Household …" at bounding box center [673, 149] width 102 height 18
select select "jewelry"
click at [623, 140] on select "Select Item Type Clothing Collectibles Of Value Electronics Firearms Household …" at bounding box center [673, 149] width 102 height 18
click at [731, 147] on button "submit" at bounding box center [735, 149] width 18 height 18
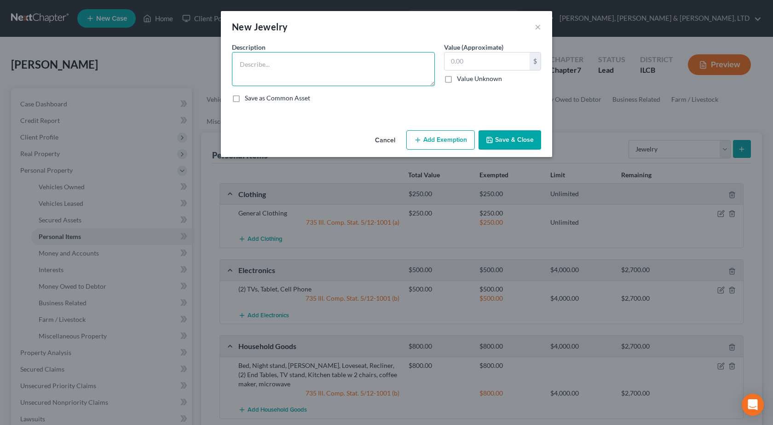
click at [392, 64] on textarea at bounding box center [333, 69] width 203 height 34
type textarea "Costume Jewelry and Glasses"
click at [477, 62] on input "text" at bounding box center [487, 60] width 85 height 17
type input "50"
click at [442, 142] on button "Add Exemption" at bounding box center [441, 139] width 69 height 19
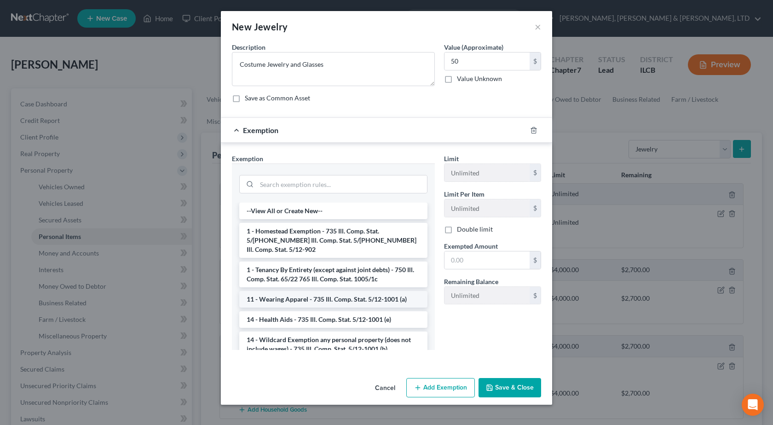
click at [298, 291] on li "11 - Wearing Apparel - 735 Ill. Comp. Stat. 5/12-1001 (a)" at bounding box center [333, 299] width 188 height 17
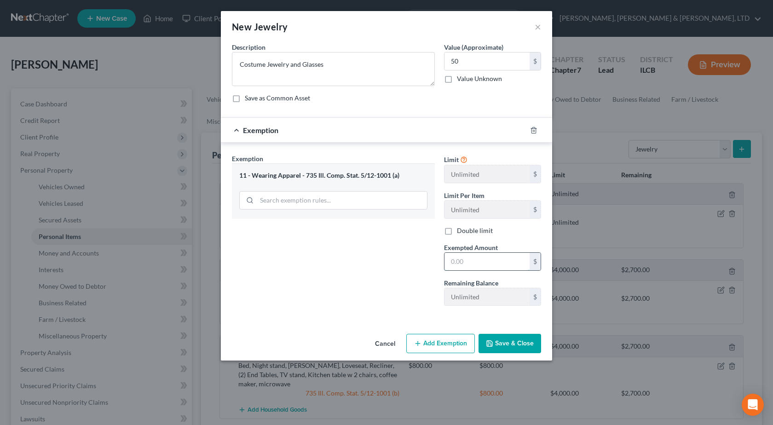
click at [495, 258] on input "text" at bounding box center [487, 261] width 85 height 17
type input "50"
drag, startPoint x: 356, startPoint y: 292, endPoint x: 470, endPoint y: 274, distance: 115.1
click at [356, 292] on div "Exemption Set must be selected for CA. Exemption * 11 - Wearing Apparel - 735 I…" at bounding box center [333, 233] width 212 height 159
click at [521, 337] on button "Save & Close" at bounding box center [510, 343] width 63 height 19
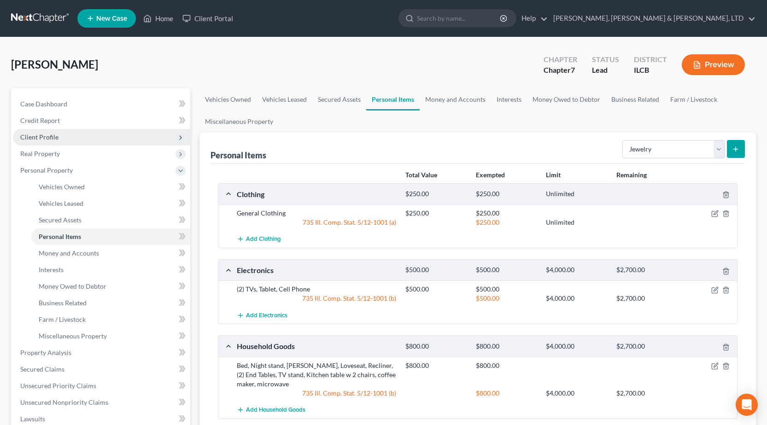
click at [61, 140] on span "Client Profile" at bounding box center [101, 137] width 177 height 17
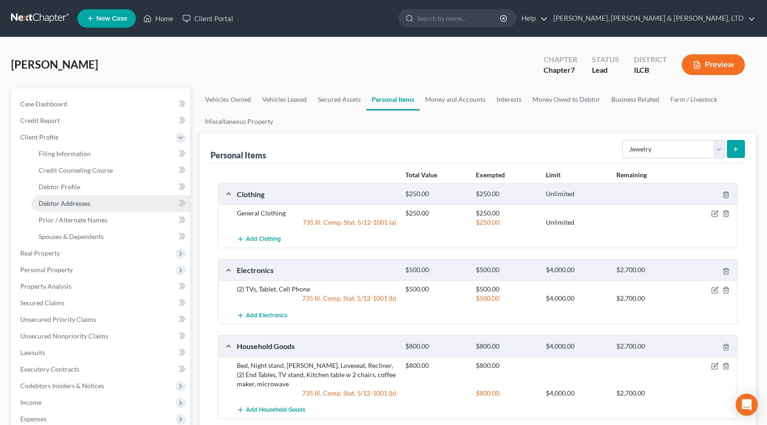
click at [93, 207] on link "Debtor Addresses" at bounding box center [110, 203] width 159 height 17
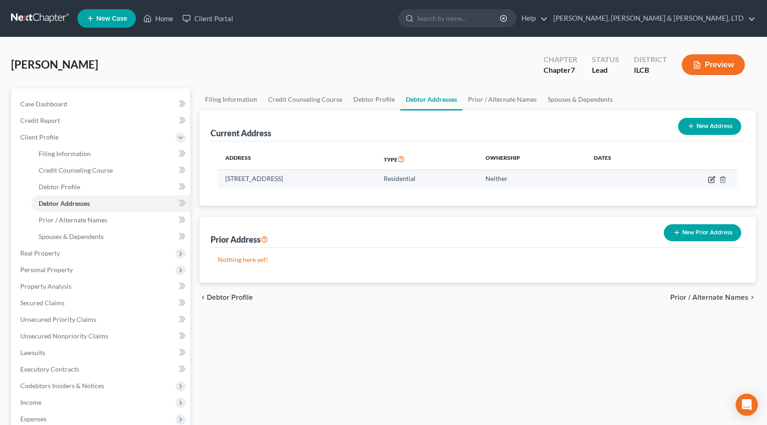
click at [709, 182] on icon "button" at bounding box center [711, 179] width 7 height 7
select select "14"
select select "0"
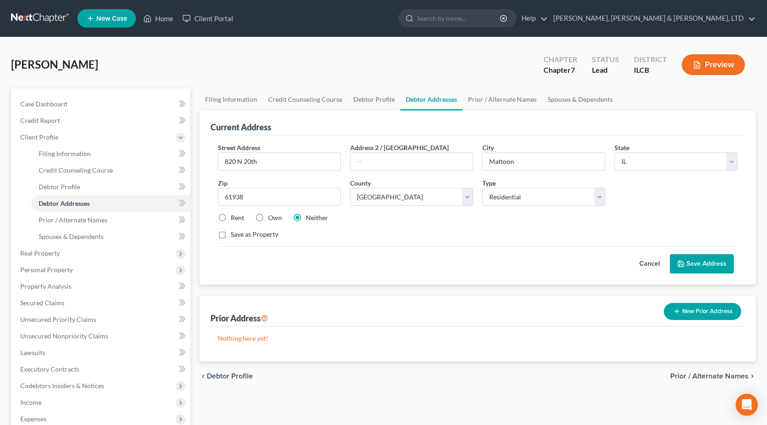
click at [268, 218] on label "Own" at bounding box center [275, 217] width 14 height 9
click at [272, 218] on input "Own" at bounding box center [275, 216] width 6 height 6
radio input "true"
click at [717, 264] on button "Save Address" at bounding box center [701, 263] width 64 height 19
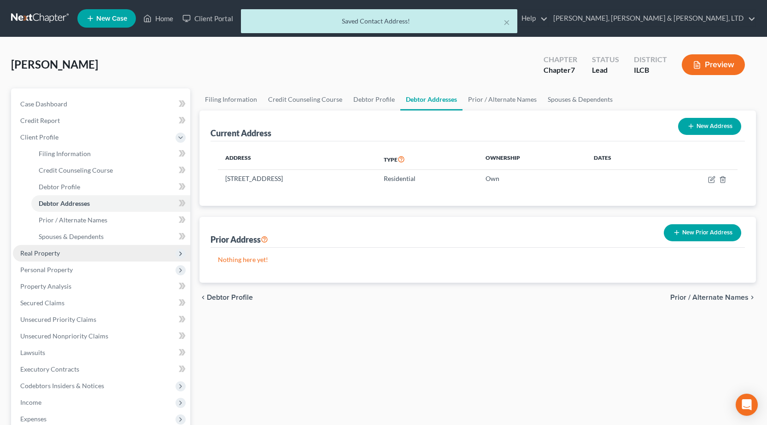
click at [40, 254] on span "Real Property" at bounding box center [40, 253] width 40 height 8
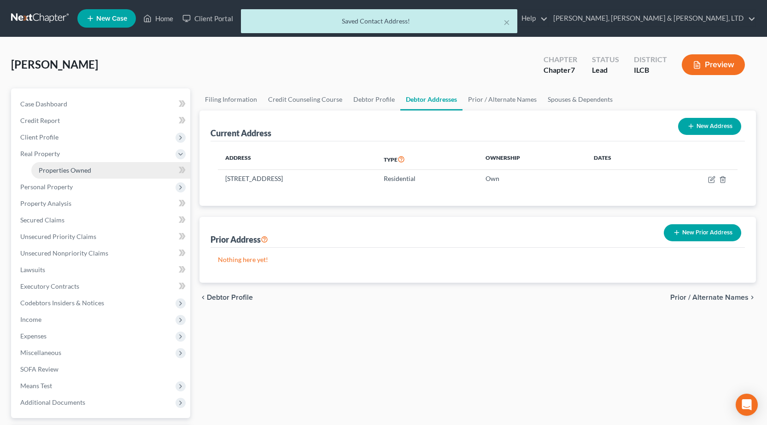
click at [100, 173] on link "Properties Owned" at bounding box center [110, 170] width 159 height 17
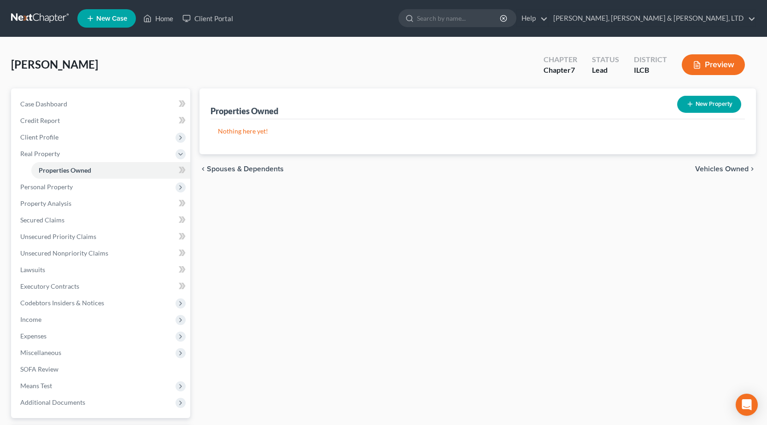
click at [711, 111] on button "New Property" at bounding box center [709, 104] width 64 height 17
select select "14"
select select "0"
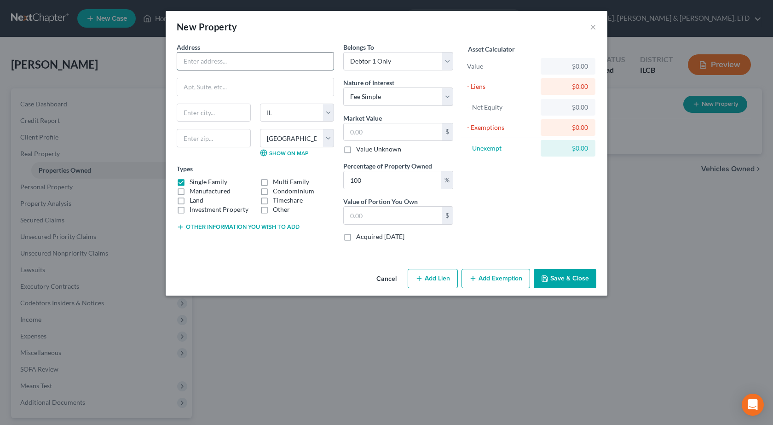
click at [220, 64] on input "text" at bounding box center [255, 60] width 157 height 17
type input "820 N 20th"
type input "Mattoon"
type input "61938"
click at [268, 221] on div "Other information you wish to add" at bounding box center [255, 225] width 157 height 9
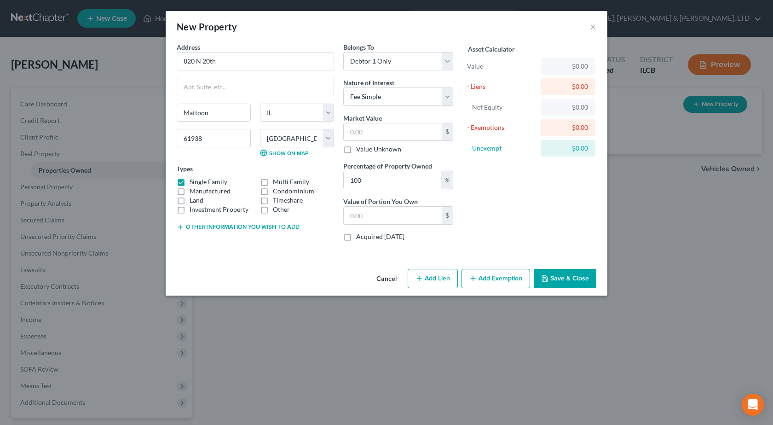
click at [264, 226] on button "Other information you wish to add" at bounding box center [238, 226] width 123 height 7
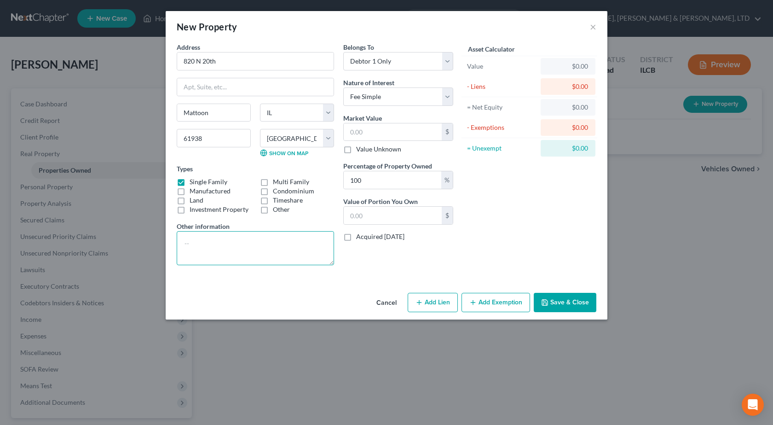
click at [205, 254] on textarea at bounding box center [255, 248] width 157 height 34
type textarea "In deceased mother's name, mother died intestate, no probate, debtor has 4 sibl…"
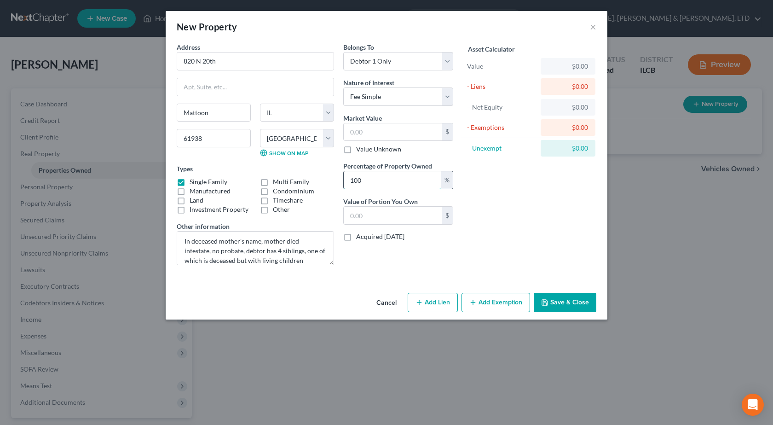
click at [381, 186] on input "100" at bounding box center [393, 179] width 98 height 17
click at [378, 185] on input "100" at bounding box center [393, 179] width 98 height 17
type input "20"
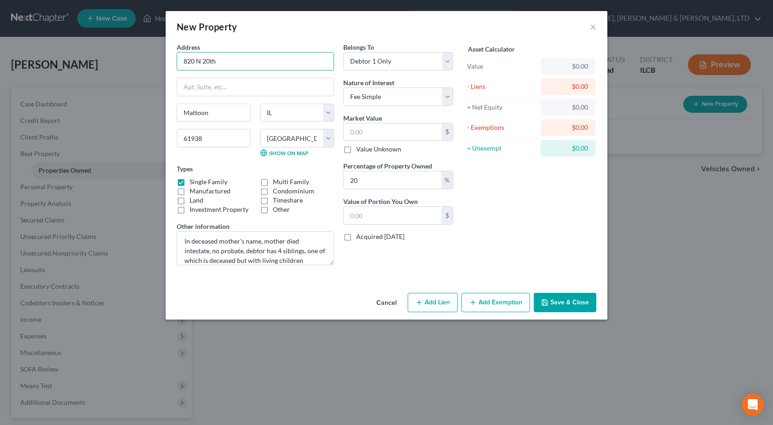
drag, startPoint x: 250, startPoint y: 59, endPoint x: 46, endPoint y: 63, distance: 204.5
click at [45, 63] on div "New Property × Address * 820 N 20th Mattoon State AL AK AR AZ CA CO CT DE DC FL…" at bounding box center [386, 212] width 773 height 425
click at [399, 136] on input "text" at bounding box center [393, 131] width 98 height 17
type input "7"
type input "1.40"
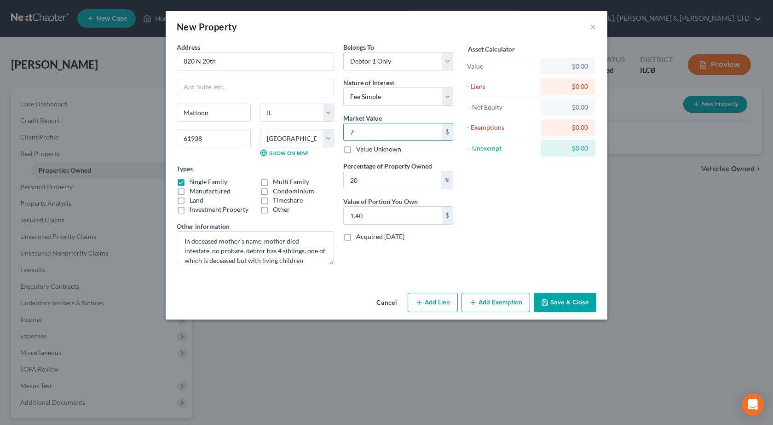
type input "70"
type input "14.00"
type input "700"
type input "140.00"
type input "7000"
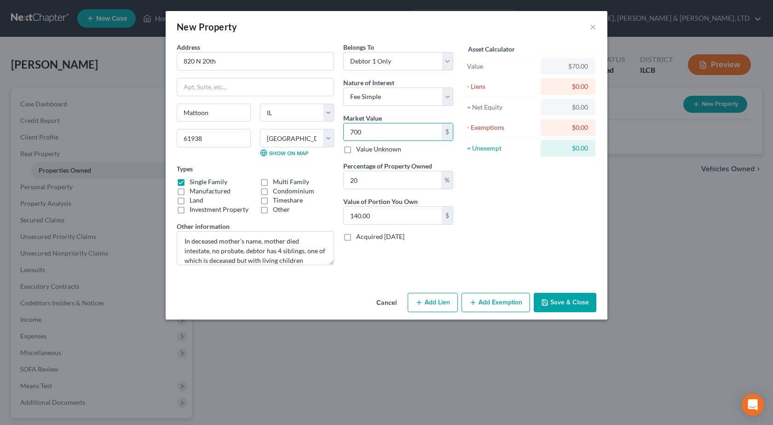
type input "1,400.00"
type input "7,0000"
type input "14,000.00"
type input "70,000"
drag, startPoint x: 568, startPoint y: 203, endPoint x: 534, endPoint y: 215, distance: 35.8
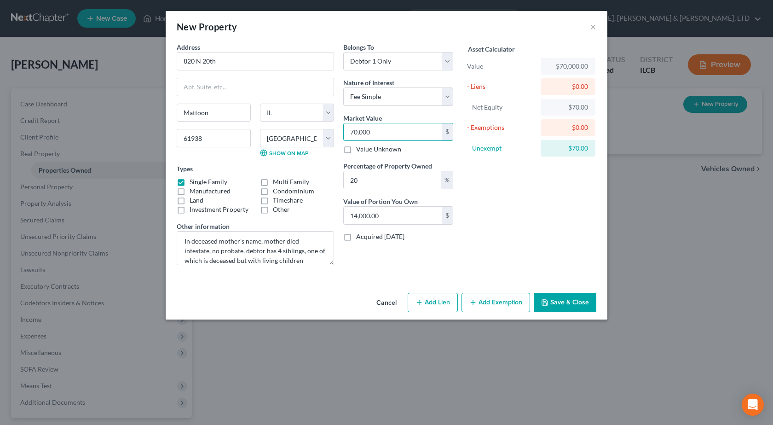
click at [566, 204] on div "Asset Calculator Value $70,000.00 - Liens $0.00 = Net Equity $70.00 - Exemption…" at bounding box center [529, 157] width 143 height 230
click at [486, 298] on button "Add Exemption" at bounding box center [496, 302] width 69 height 19
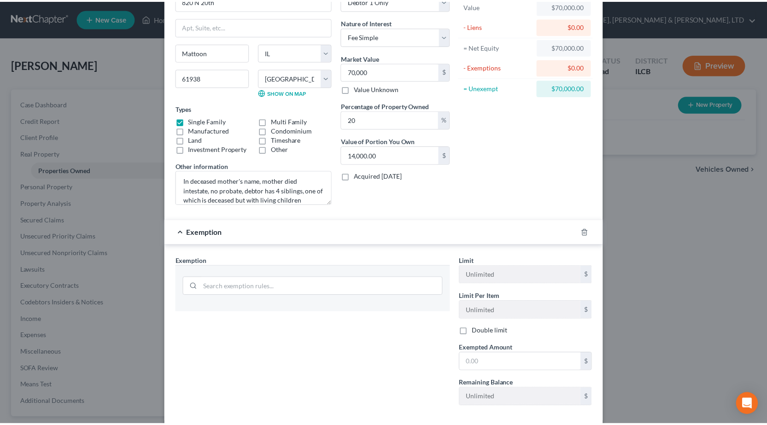
scroll to position [108, 0]
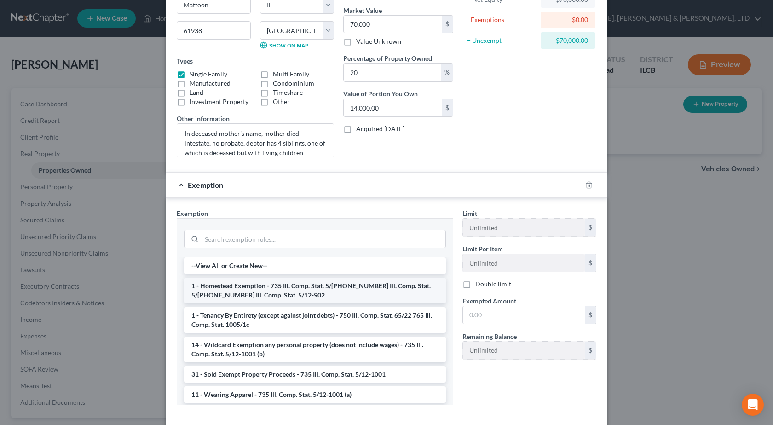
click at [297, 290] on li "1 - Homestead Exemption - 735 Ill. Comp. Stat. 5/12-901 735 Ill. Comp. Stat. 5/…" at bounding box center [315, 291] width 262 height 26
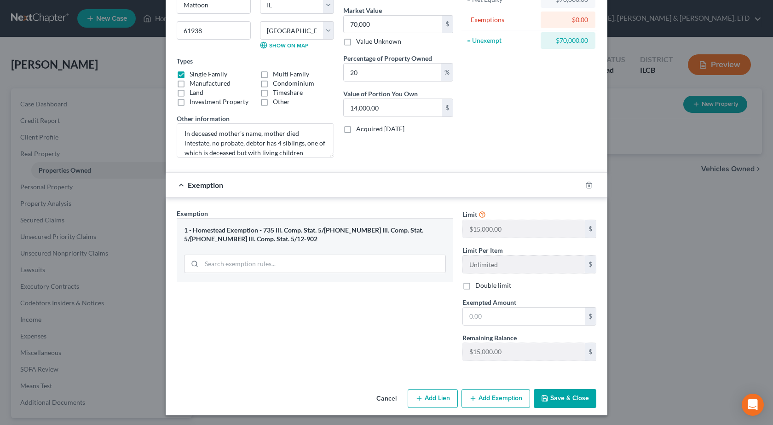
click at [501, 327] on div "Limit $15,000.00 $ Limit Per Item Unlimited $ Double limit Exempted Amount * $ …" at bounding box center [529, 288] width 143 height 159
click at [496, 318] on input "text" at bounding box center [524, 316] width 122 height 17
type input "15,000"
click at [365, 320] on div "Exemption Set must be selected for CA. Exemption * 1 - Homestead Exemption - 73…" at bounding box center [315, 288] width 286 height 159
click at [557, 395] on button "Save & Close" at bounding box center [565, 398] width 63 height 19
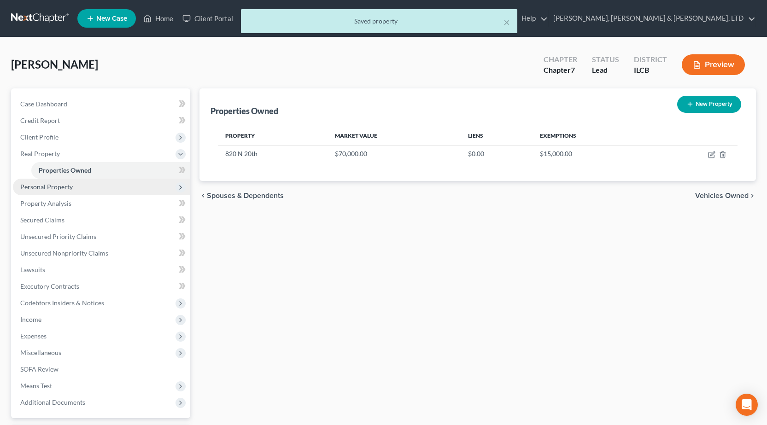
click at [71, 186] on span "Personal Property" at bounding box center [46, 187] width 52 height 8
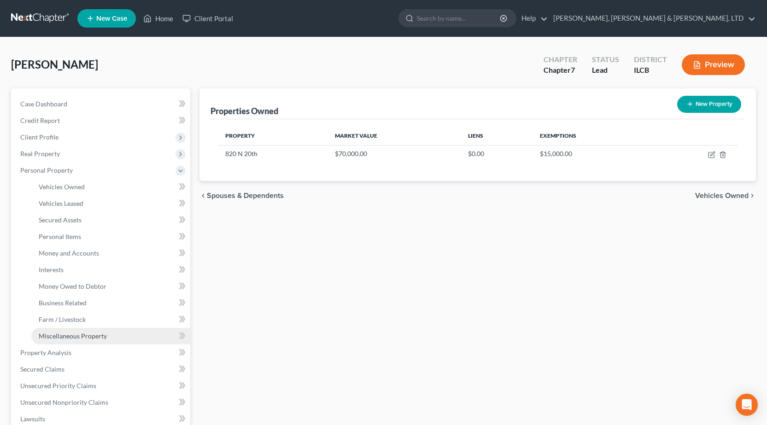
click at [71, 331] on link "Miscellaneous Property" at bounding box center [110, 336] width 159 height 17
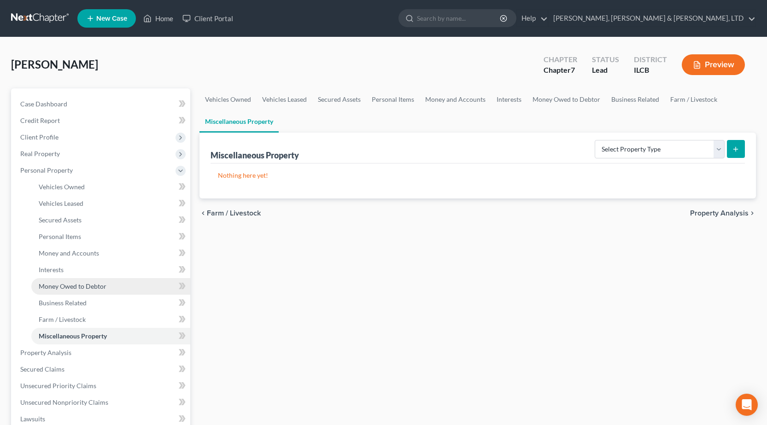
click at [59, 288] on span "Money Owed to Debtor" at bounding box center [73, 286] width 68 height 8
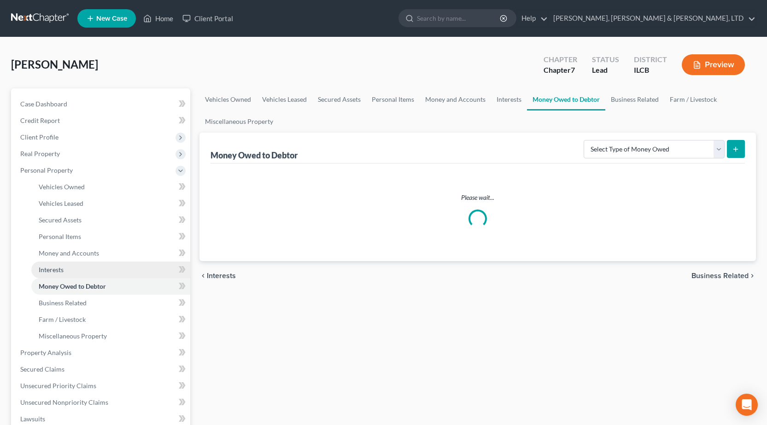
click at [61, 275] on link "Interests" at bounding box center [110, 269] width 159 height 17
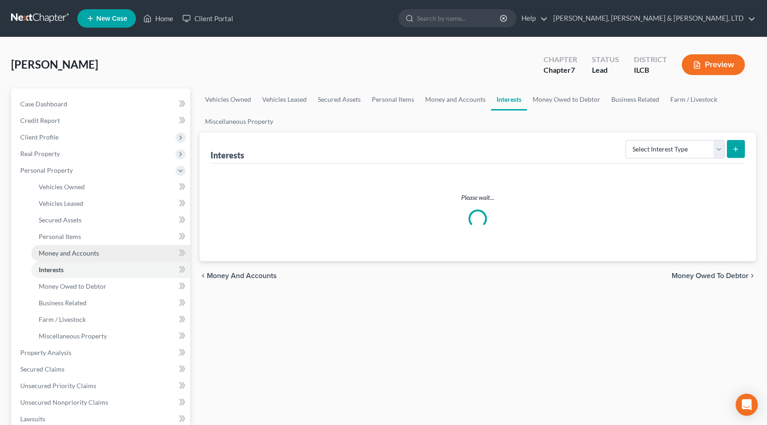
click at [64, 255] on span "Money and Accounts" at bounding box center [69, 253] width 60 height 8
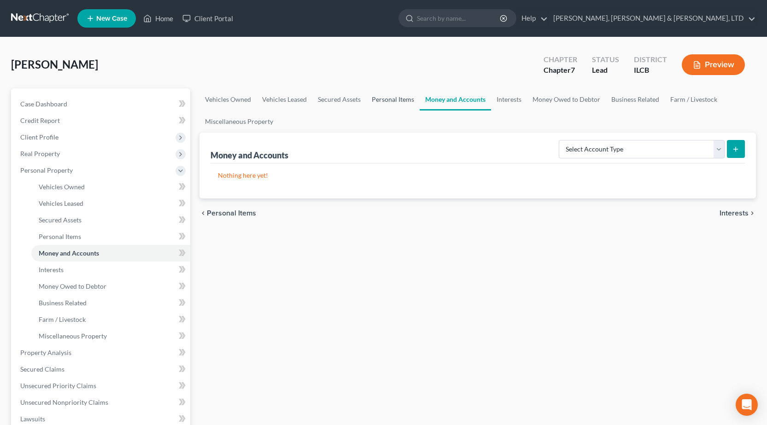
click at [378, 102] on link "Personal Items" at bounding box center [392, 99] width 53 height 22
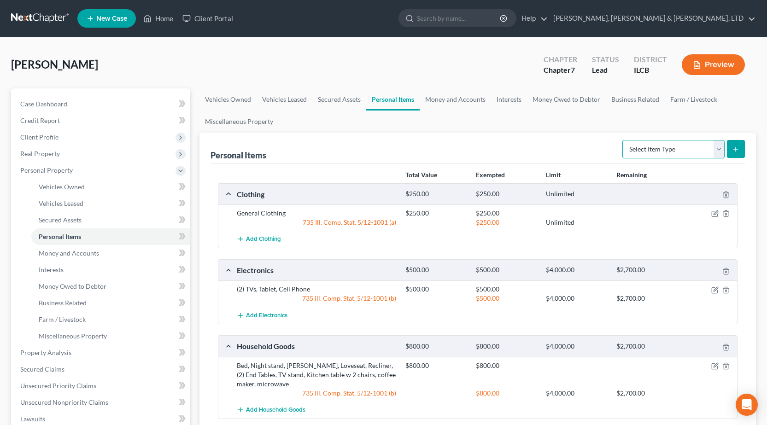
click at [646, 148] on select "Select Item Type Clothing Collectibles Of Value Electronics Firearms Household …" at bounding box center [673, 149] width 102 height 18
click at [452, 96] on link "Money and Accounts" at bounding box center [454, 99] width 71 height 22
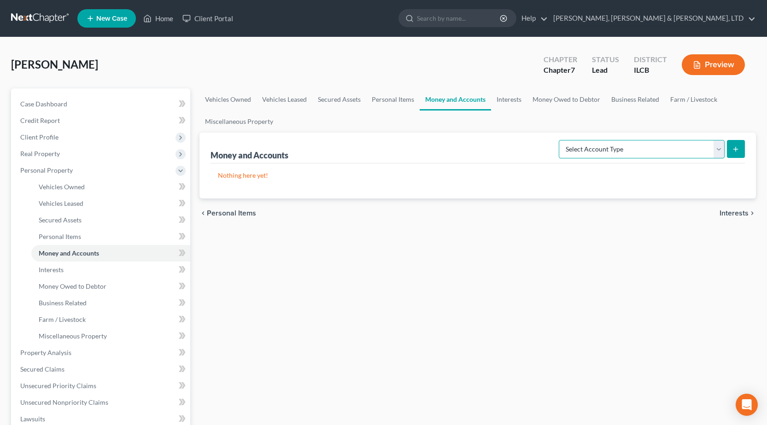
click at [628, 151] on select "Select Account Type Brokerage Cash on Hand Certificates of Deposit Checking Acc…" at bounding box center [641, 149] width 166 height 18
select select "checking"
click at [560, 140] on select "Select Account Type Brokerage Cash on Hand Certificates of Deposit Checking Acc…" at bounding box center [641, 149] width 166 height 18
click at [741, 149] on button "submit" at bounding box center [735, 149] width 18 height 18
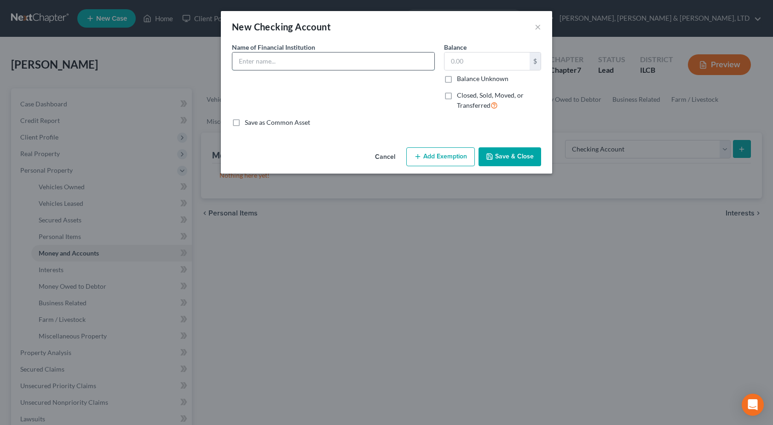
click at [343, 64] on input "text" at bounding box center [333, 60] width 202 height 17
type input "First Mid Bank and Trust"
click at [512, 152] on button "Save & Close" at bounding box center [510, 156] width 63 height 19
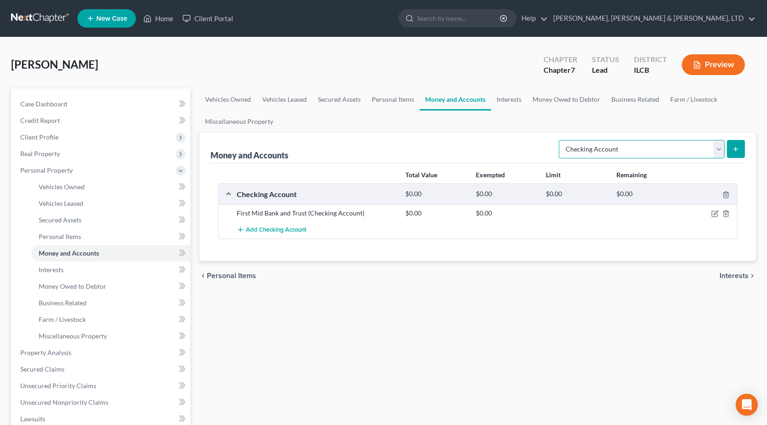
click at [720, 152] on select "Select Account Type Brokerage Cash on Hand Certificates of Deposit Checking Acc…" at bounding box center [641, 149] width 166 height 18
select select "savings"
click at [560, 140] on select "Select Account Type Brokerage Cash on Hand Certificates of Deposit Checking Acc…" at bounding box center [641, 149] width 166 height 18
click at [732, 142] on button "submit" at bounding box center [735, 149] width 18 height 18
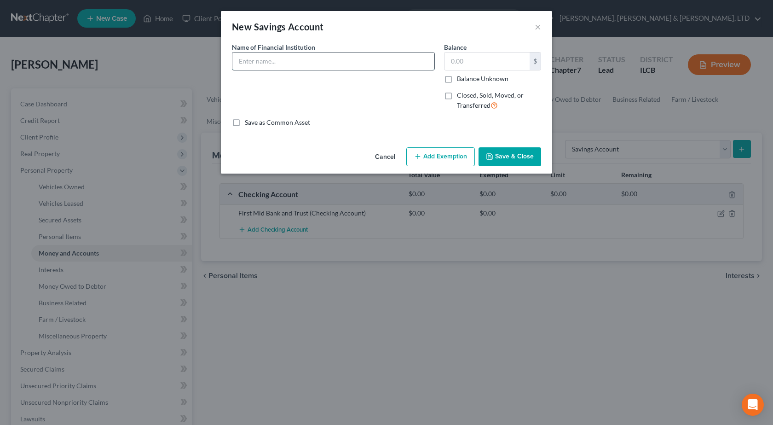
click at [282, 65] on input "text" at bounding box center [333, 60] width 202 height 17
type input "First Mid Bank and Trust"
click at [477, 66] on input "text" at bounding box center [487, 60] width 85 height 17
click at [528, 157] on button "Save & Close" at bounding box center [510, 156] width 63 height 19
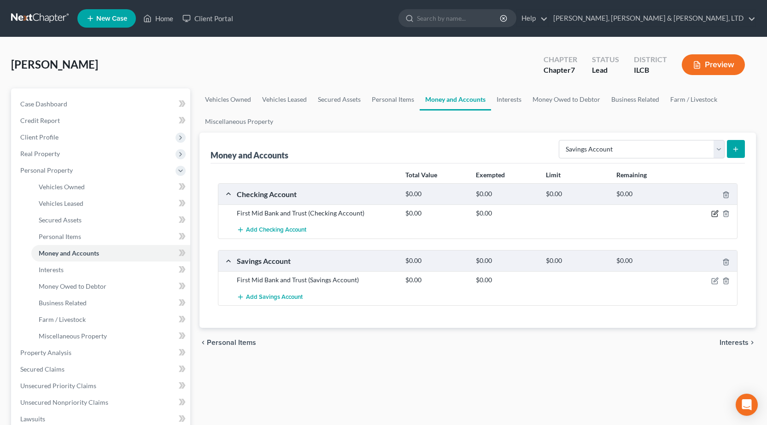
click at [714, 211] on icon "button" at bounding box center [714, 214] width 6 height 6
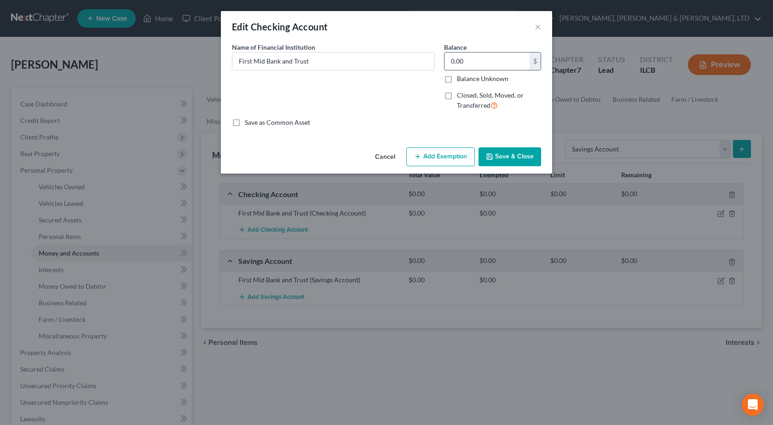
click at [465, 61] on input "0.00" at bounding box center [487, 60] width 85 height 17
type input "15,000"
click at [507, 147] on button "Save & Close" at bounding box center [510, 156] width 63 height 19
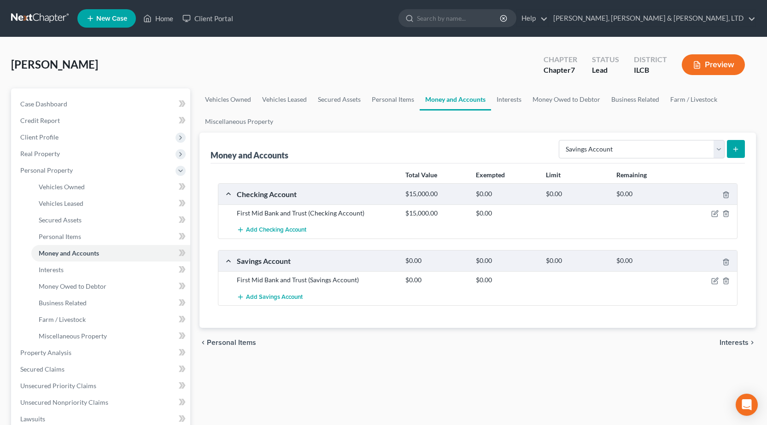
click at [709, 281] on div at bounding box center [709, 279] width 56 height 9
click at [713, 281] on icon "button" at bounding box center [714, 280] width 7 height 7
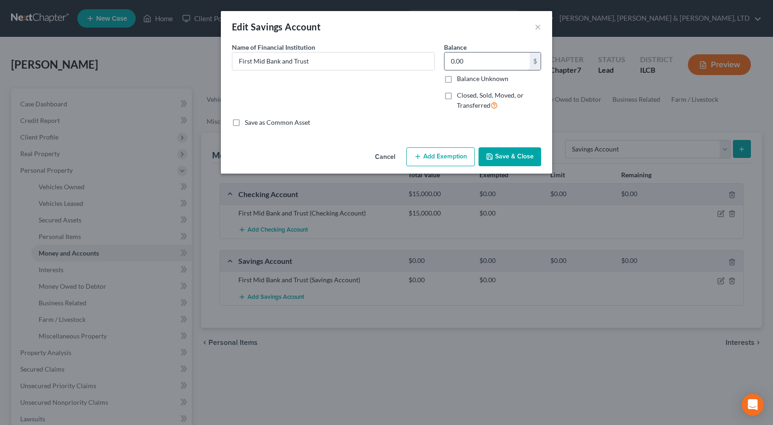
click at [451, 62] on input "0.00" at bounding box center [487, 60] width 85 height 17
type input "7,000"
click at [506, 153] on button "Save & Close" at bounding box center [510, 156] width 63 height 19
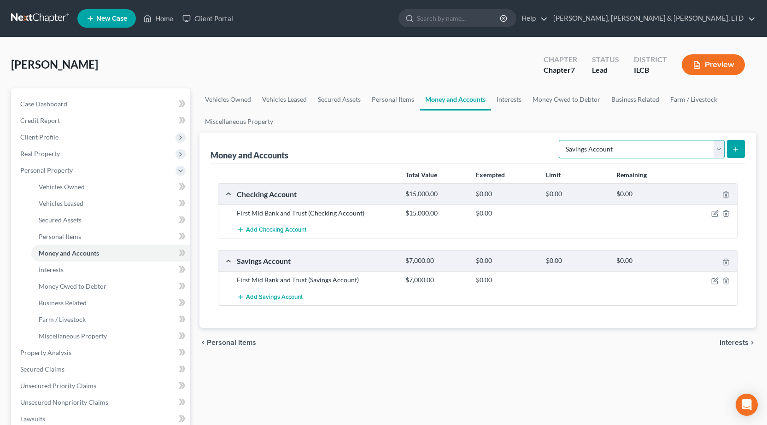
drag, startPoint x: 652, startPoint y: 157, endPoint x: 646, endPoint y: 154, distance: 6.4
click at [652, 157] on select "Select Account Type Brokerage Cash on Hand Certificates of Deposit Checking Acc…" at bounding box center [641, 149] width 166 height 18
drag, startPoint x: 423, startPoint y: 122, endPoint x: 454, endPoint y: 111, distance: 33.3
click at [423, 122] on ul "Vehicles Owned Vehicles Leased Secured Assets Personal Items Money and Accounts…" at bounding box center [477, 110] width 556 height 44
click at [581, 158] on form "Select Account Type Brokerage Cash on Hand Certificates of Deposit Checking Acc…" at bounding box center [651, 149] width 186 height 19
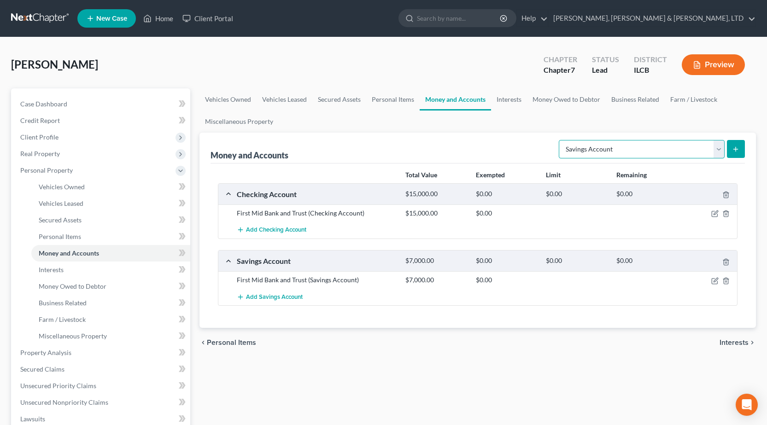
click at [581, 152] on select "Select Account Type Brokerage Cash on Hand Certificates of Deposit Checking Acc…" at bounding box center [641, 149] width 166 height 18
click at [499, 99] on link "Interests" at bounding box center [509, 99] width 36 height 22
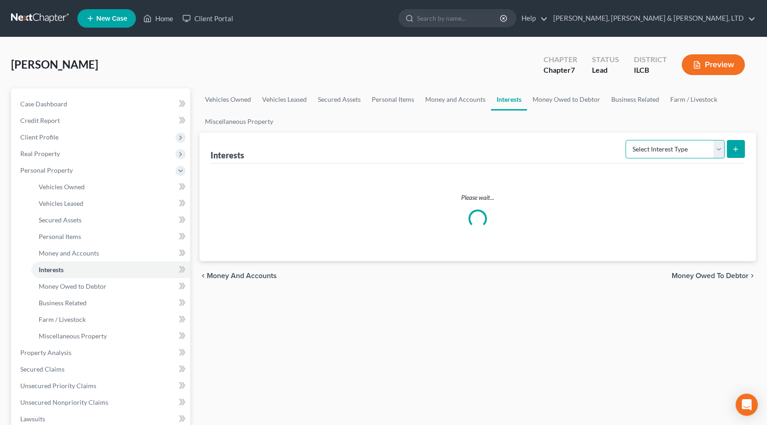
click at [652, 144] on select "Select Interest Type 401K Annuity Bond Education IRA Government Bond Government…" at bounding box center [674, 149] width 99 height 18
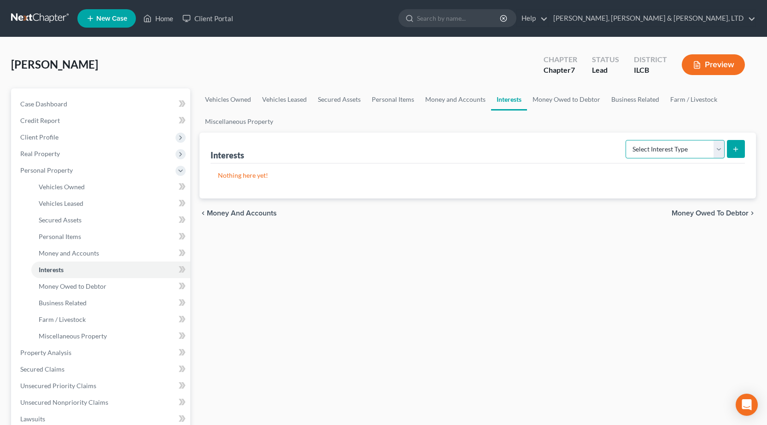
select select "401k"
click at [626, 140] on select "Select Interest Type 401K Annuity Bond Education IRA Government Bond Government…" at bounding box center [674, 149] width 99 height 18
click at [733, 148] on icon "submit" at bounding box center [735, 148] width 7 height 7
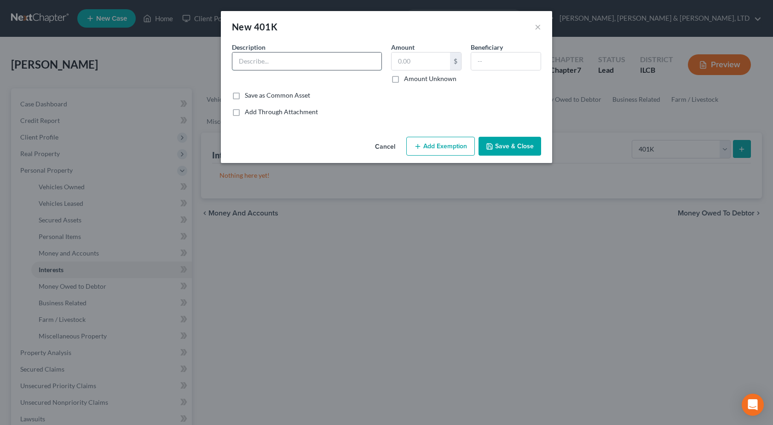
click at [303, 62] on input "text" at bounding box center [306, 60] width 149 height 17
type input "Fidelity"
click at [509, 150] on button "Save & Close" at bounding box center [510, 146] width 63 height 19
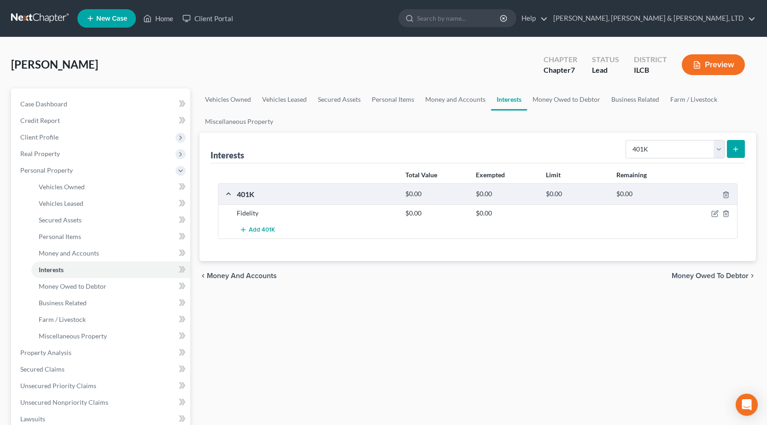
click at [678, 160] on div "Select Interest Type 401K Annuity Bond Education IRA Government Bond Government…" at bounding box center [683, 148] width 123 height 24
click at [670, 153] on select "Select Interest Type 401K Annuity Bond Education IRA Government Bond Government…" at bounding box center [674, 149] width 99 height 18
select select "term_life_insurance"
click at [626, 140] on select "Select Interest Type 401K Annuity Bond Education IRA Government Bond Government…" at bounding box center [674, 149] width 99 height 18
click at [737, 150] on icon "submit" at bounding box center [735, 148] width 7 height 7
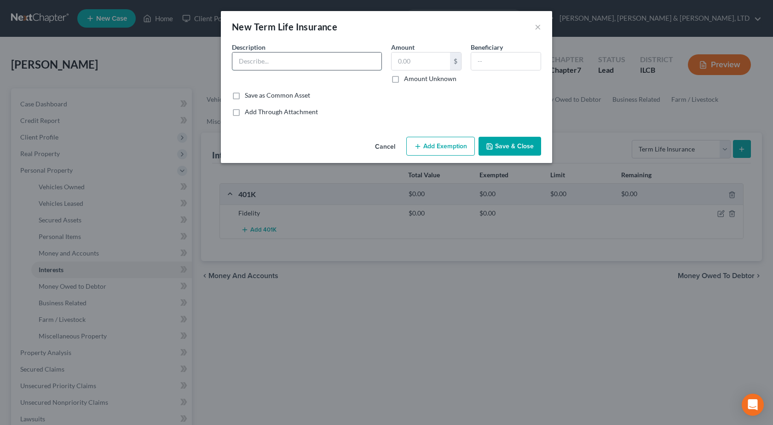
click at [267, 67] on input "text" at bounding box center [306, 60] width 149 height 17
type input "Term Life - Through Work - No Equity"
click at [514, 149] on button "Save & Close" at bounding box center [510, 146] width 63 height 19
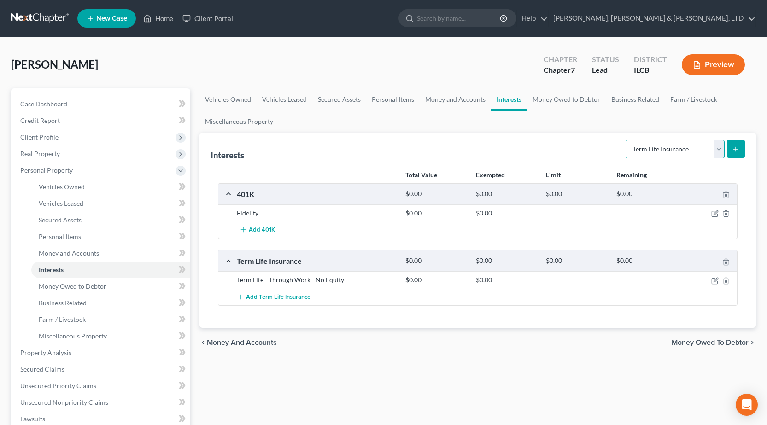
click at [689, 155] on select "Select Interest Type 401K Annuity Bond Education IRA Government Bond Government…" at bounding box center [674, 149] width 99 height 18
drag, startPoint x: 558, startPoint y: 97, endPoint x: 569, endPoint y: 101, distance: 10.9
click at [558, 98] on link "Money Owed to Debtor" at bounding box center [566, 99] width 79 height 22
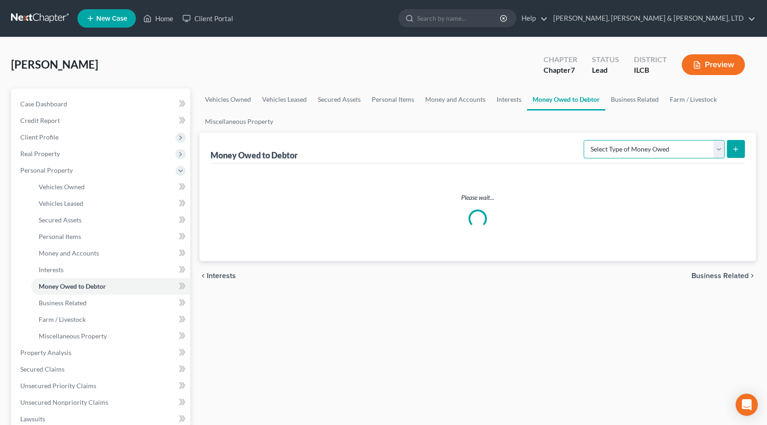
click at [646, 144] on select "Select Type of Money Owed Accounts Receivable Alimony Child Support Claims Agai…" at bounding box center [653, 149] width 141 height 18
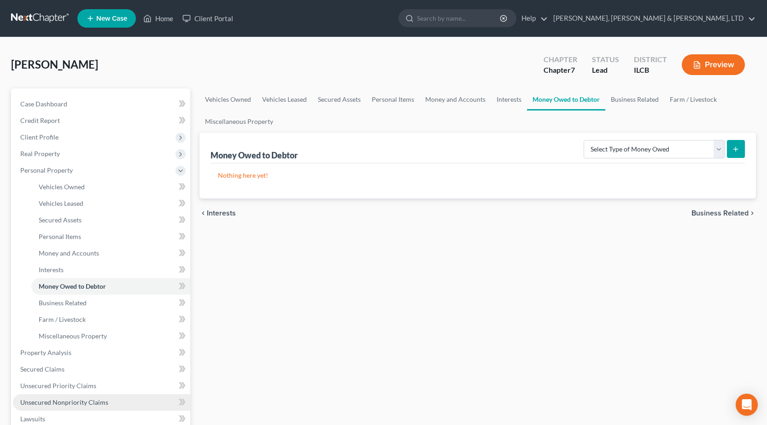
click at [71, 404] on span "Unsecured Nonpriority Claims" at bounding box center [64, 402] width 88 height 8
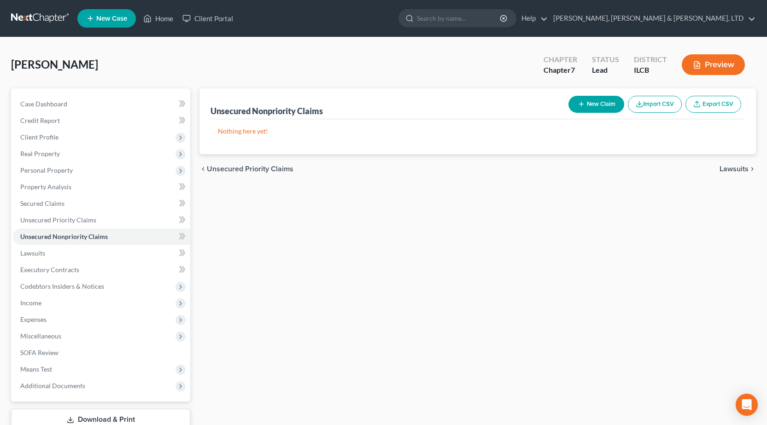
click at [587, 106] on button "New Claim" at bounding box center [596, 104] width 56 height 17
select select "0"
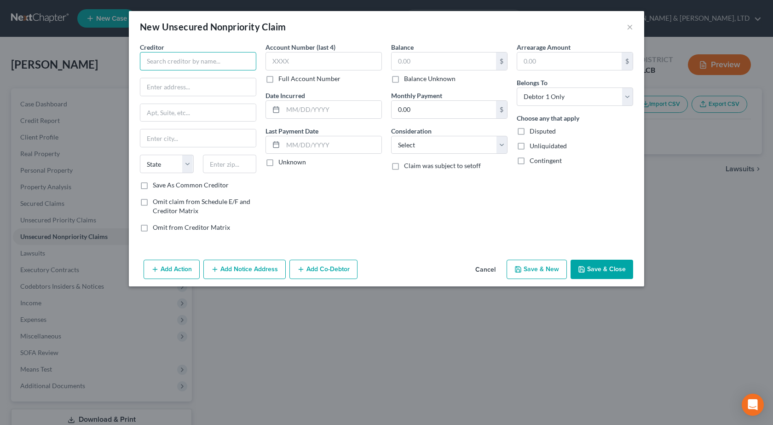
click at [200, 61] on input "text" at bounding box center [198, 61] width 116 height 18
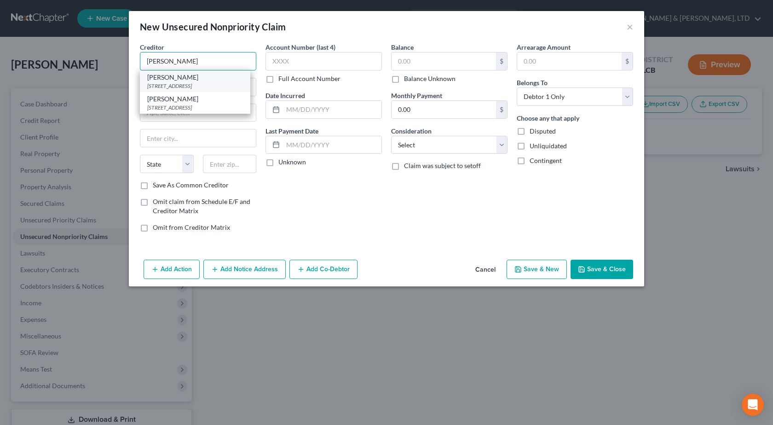
type input "Carle"
click at [198, 82] on div "611 W PARK, Urbana, IL 61801" at bounding box center [195, 86] width 96 height 8
type input "611 W PARK"
type input "Urbana"
select select "14"
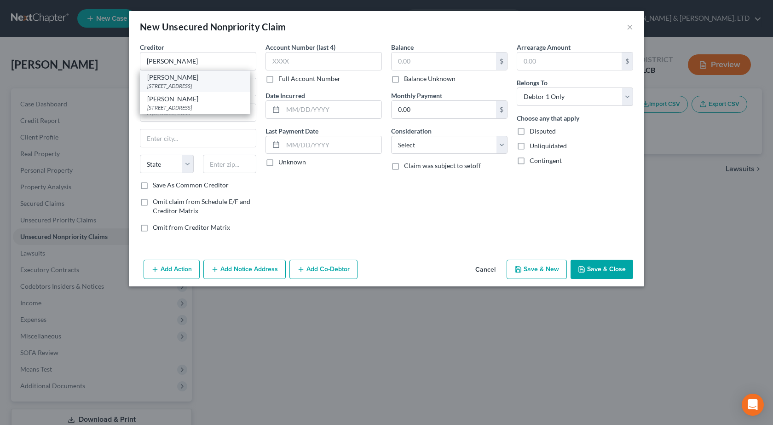
type input "61801"
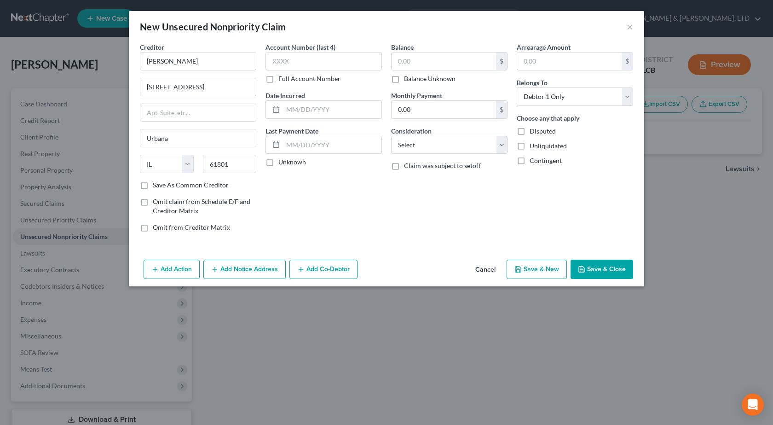
click at [595, 270] on button "Save & Close" at bounding box center [602, 269] width 63 height 19
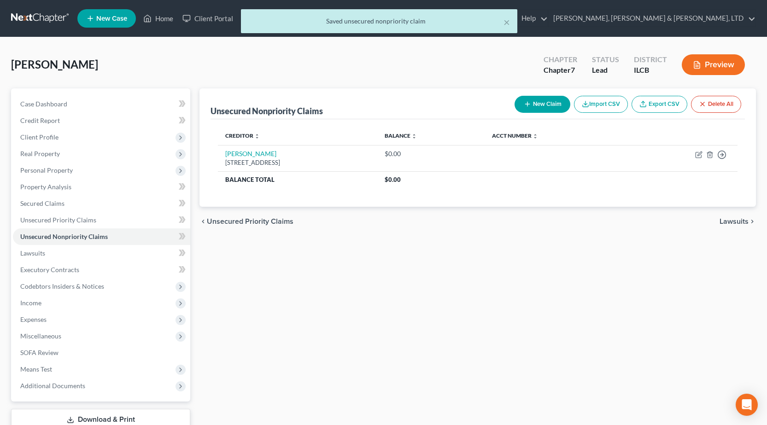
click at [542, 105] on button "New Claim" at bounding box center [542, 104] width 56 height 17
select select "0"
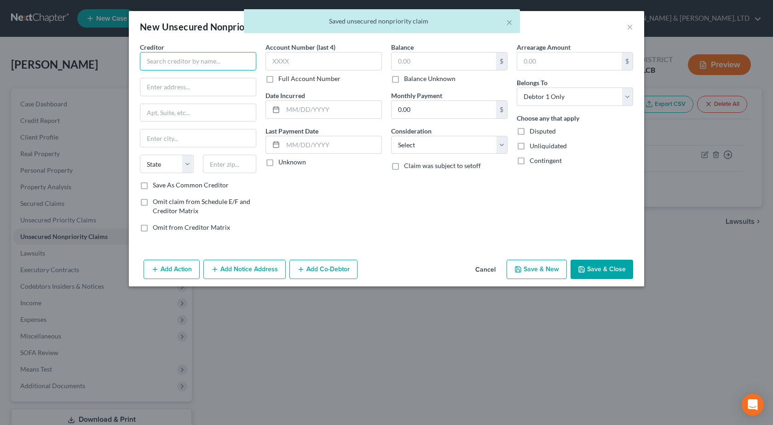
click at [229, 57] on input "text" at bounding box center [198, 61] width 116 height 18
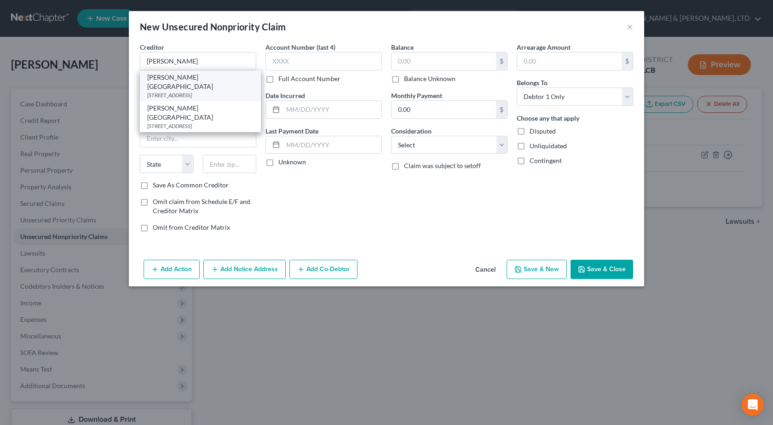
click at [215, 91] on div "1000 Health Center Dr, Mattoon, IL 61938" at bounding box center [200, 95] width 106 height 8
type input "Sarah Bush Lincoln Health Center"
type input "1000 Health Center Dr"
type input "Mattoon"
select select "14"
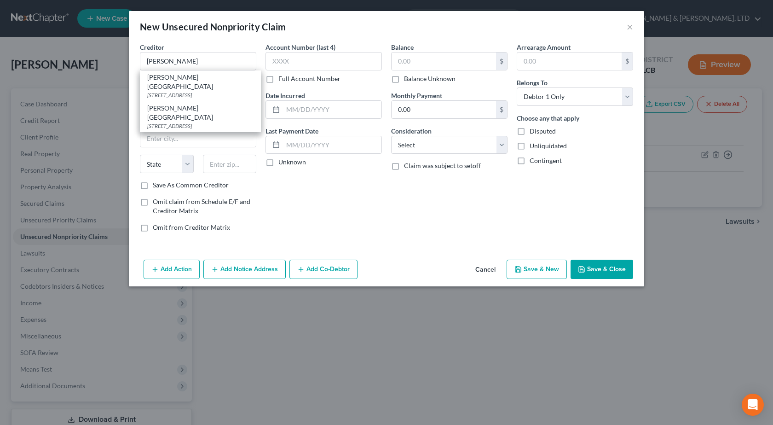
type input "61938"
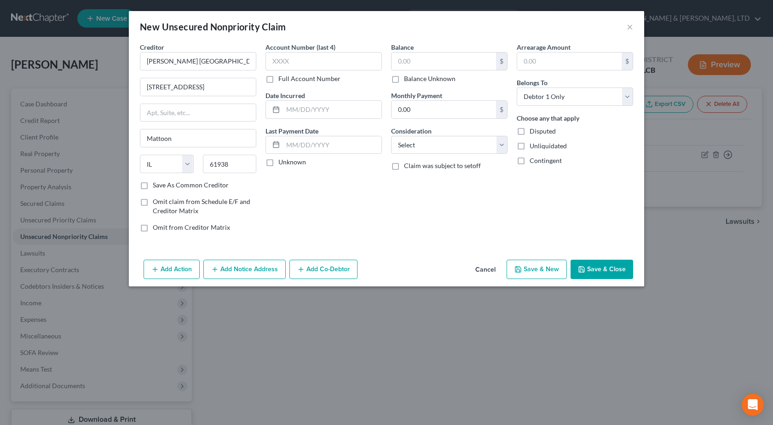
click at [589, 274] on button "Save & Close" at bounding box center [602, 269] width 63 height 19
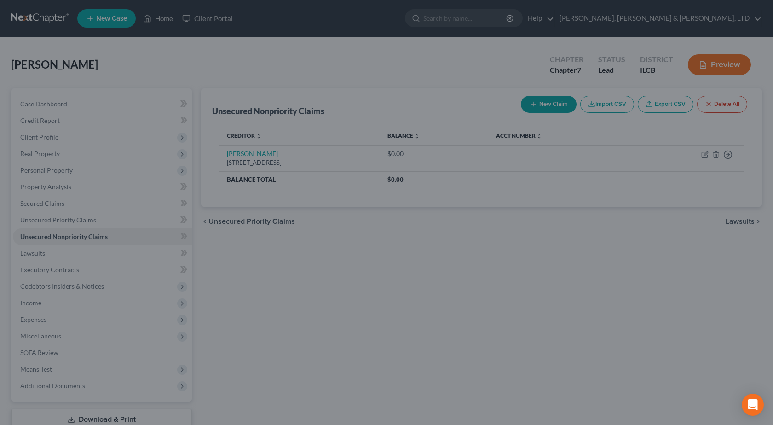
type input "0.00"
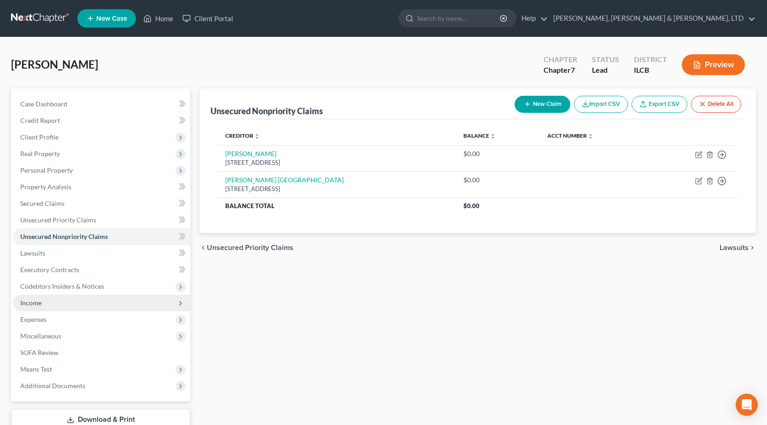
click at [69, 301] on span "Income" at bounding box center [101, 303] width 177 height 17
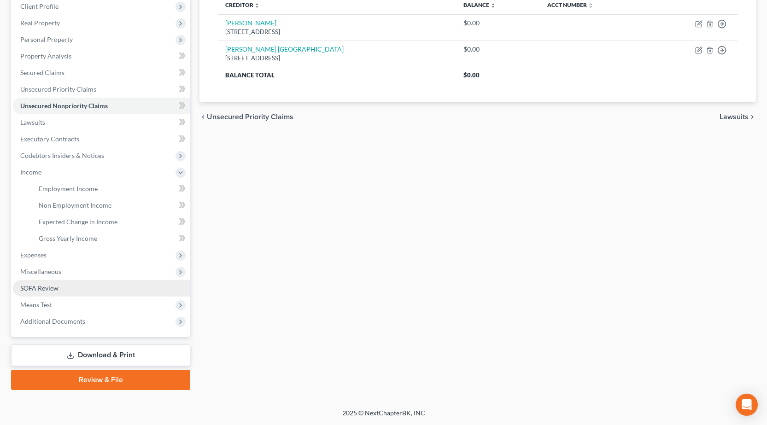
click at [55, 285] on span "SOFA Review" at bounding box center [39, 288] width 38 height 8
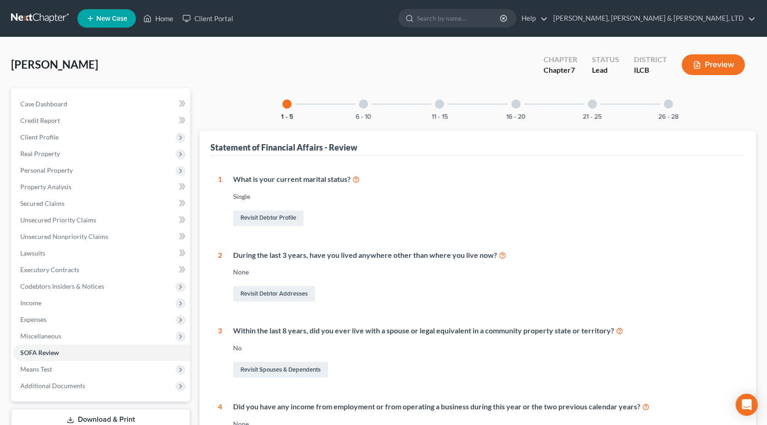
click at [360, 107] on div at bounding box center [363, 103] width 9 height 9
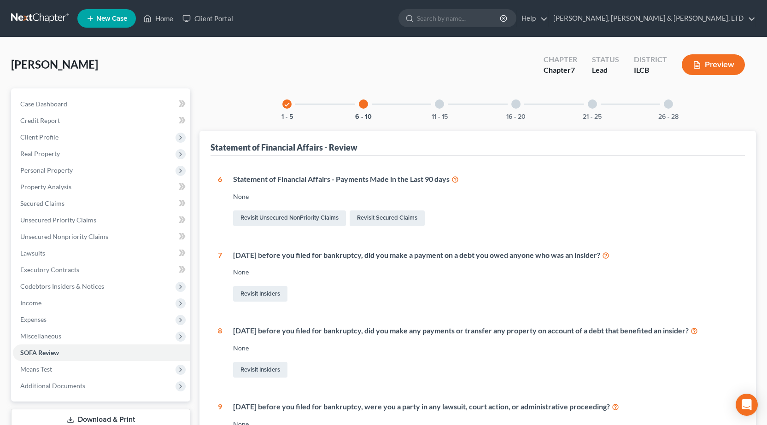
click at [439, 107] on div at bounding box center [439, 103] width 9 height 9
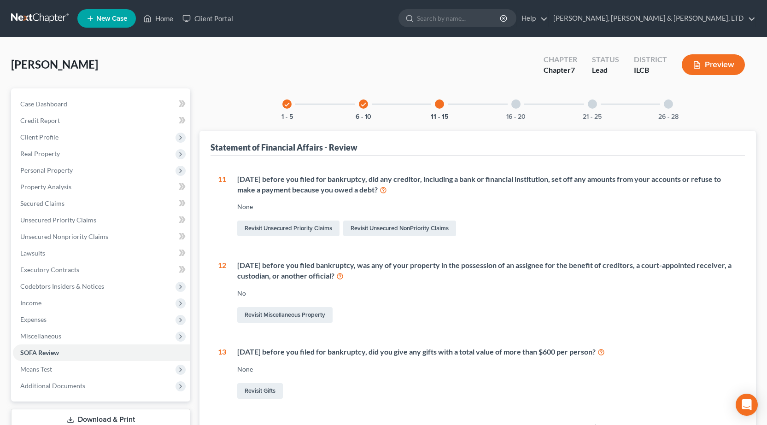
click at [510, 100] on div "16 - 20" at bounding box center [515, 103] width 31 height 31
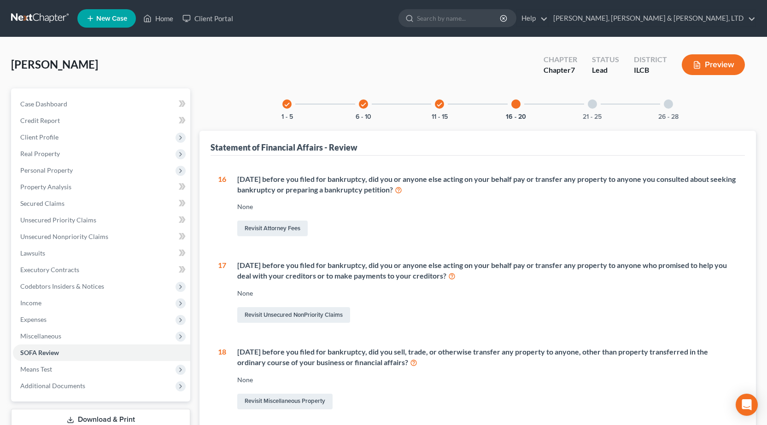
click at [591, 108] on div at bounding box center [591, 103] width 9 height 9
